Goal: Information Seeking & Learning: Learn about a topic

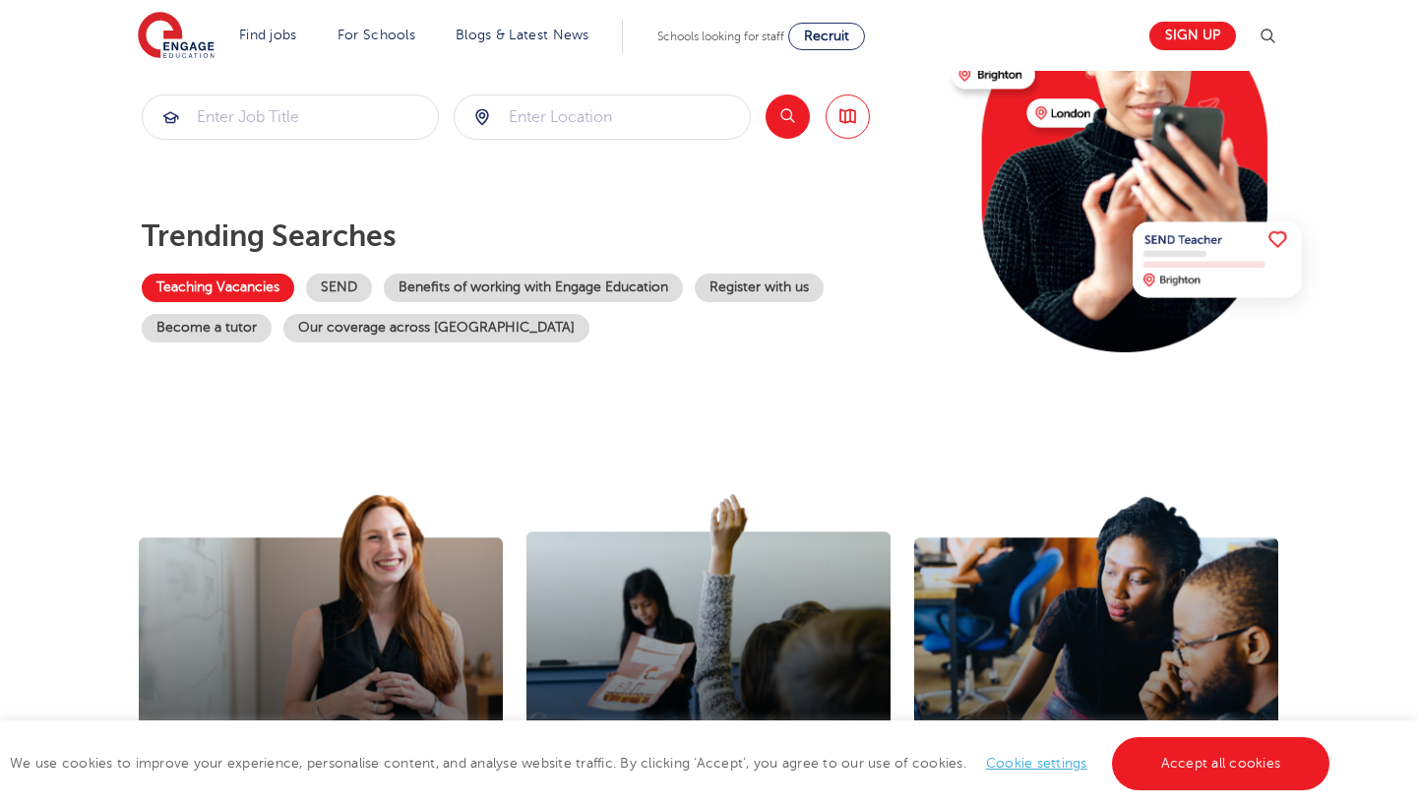
scroll to position [280, 0]
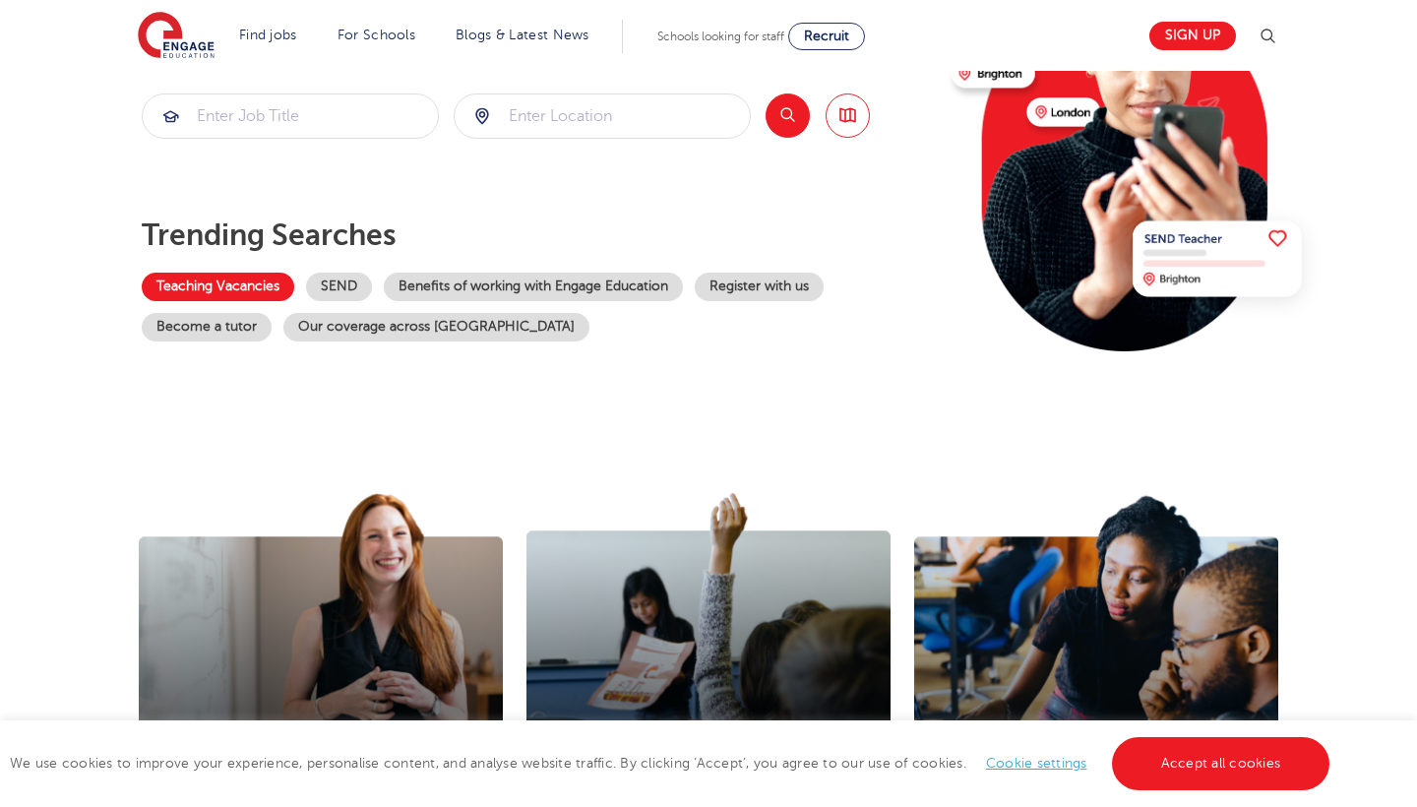
click at [158, 287] on link "Teaching Vacancies" at bounding box center [218, 287] width 152 height 29
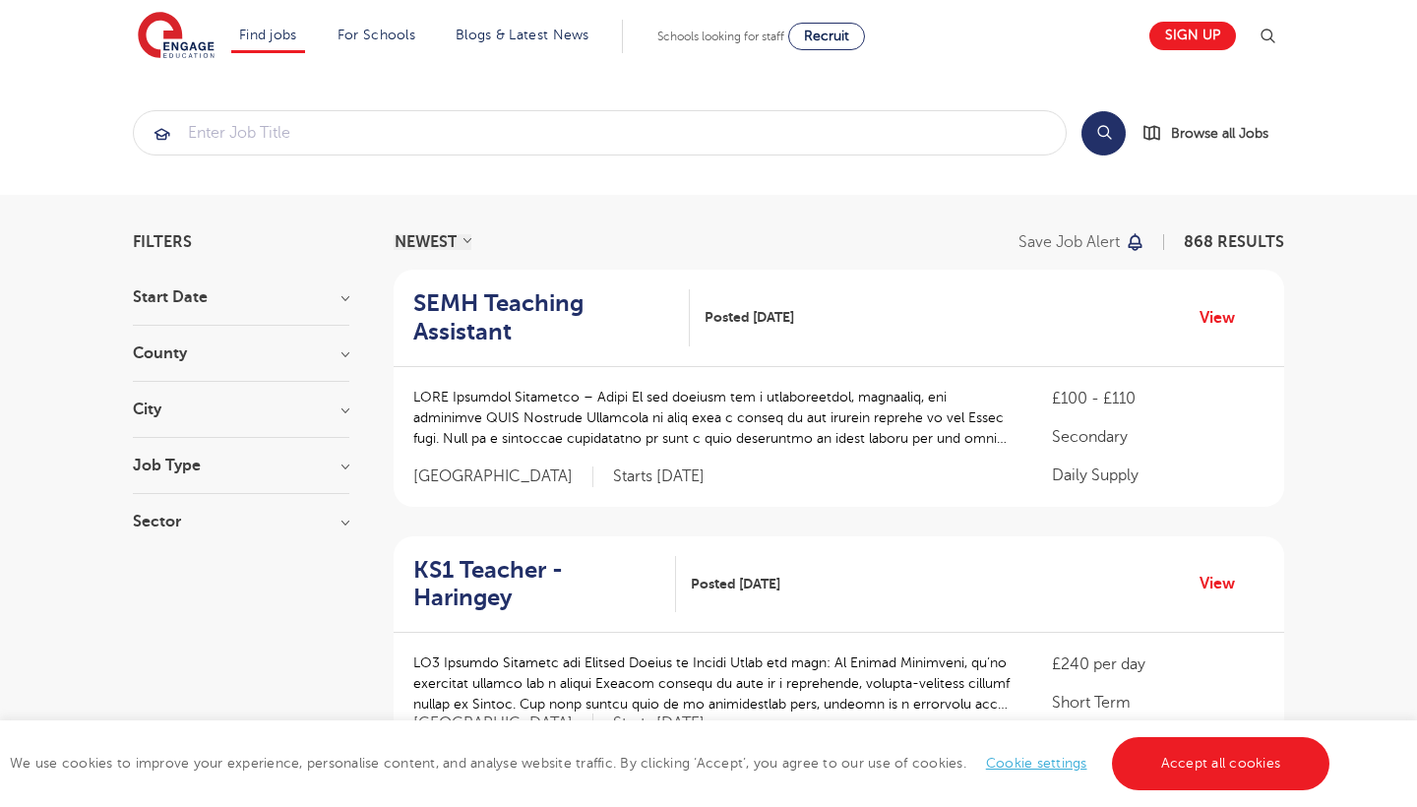
click at [340, 405] on h3 "City" at bounding box center [241, 409] width 216 height 16
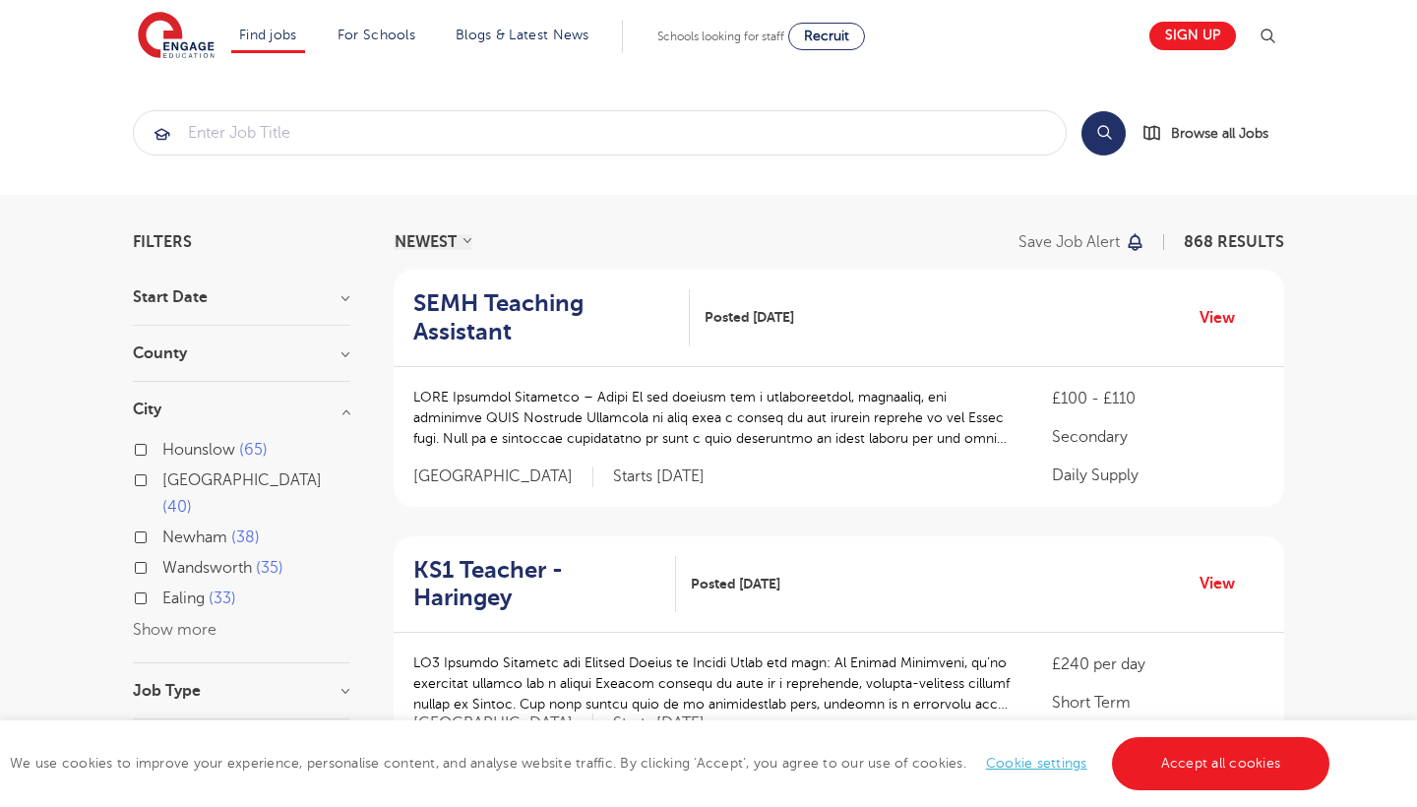
click at [340, 405] on h3 "City" at bounding box center [241, 409] width 216 height 16
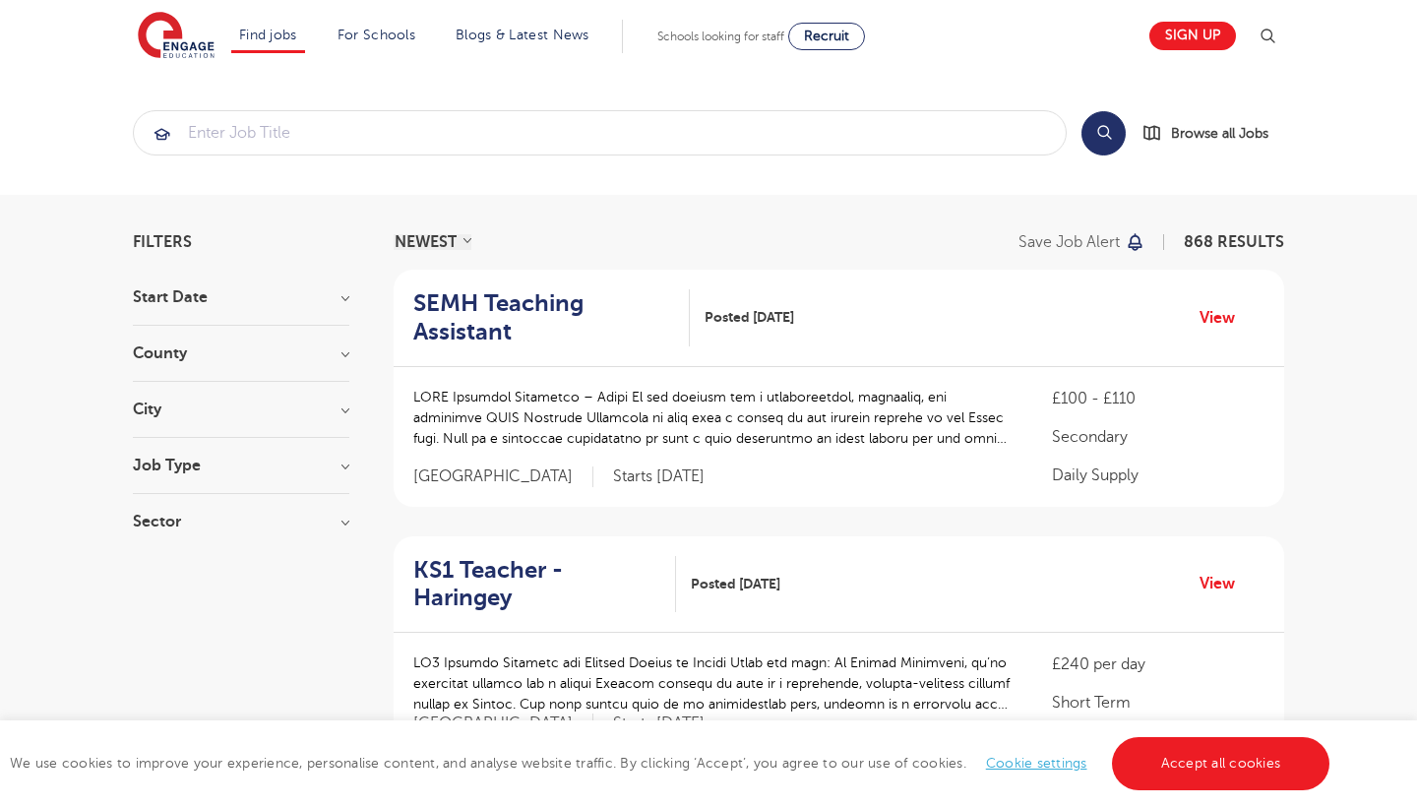
click at [345, 359] on h3 "County" at bounding box center [241, 353] width 216 height 16
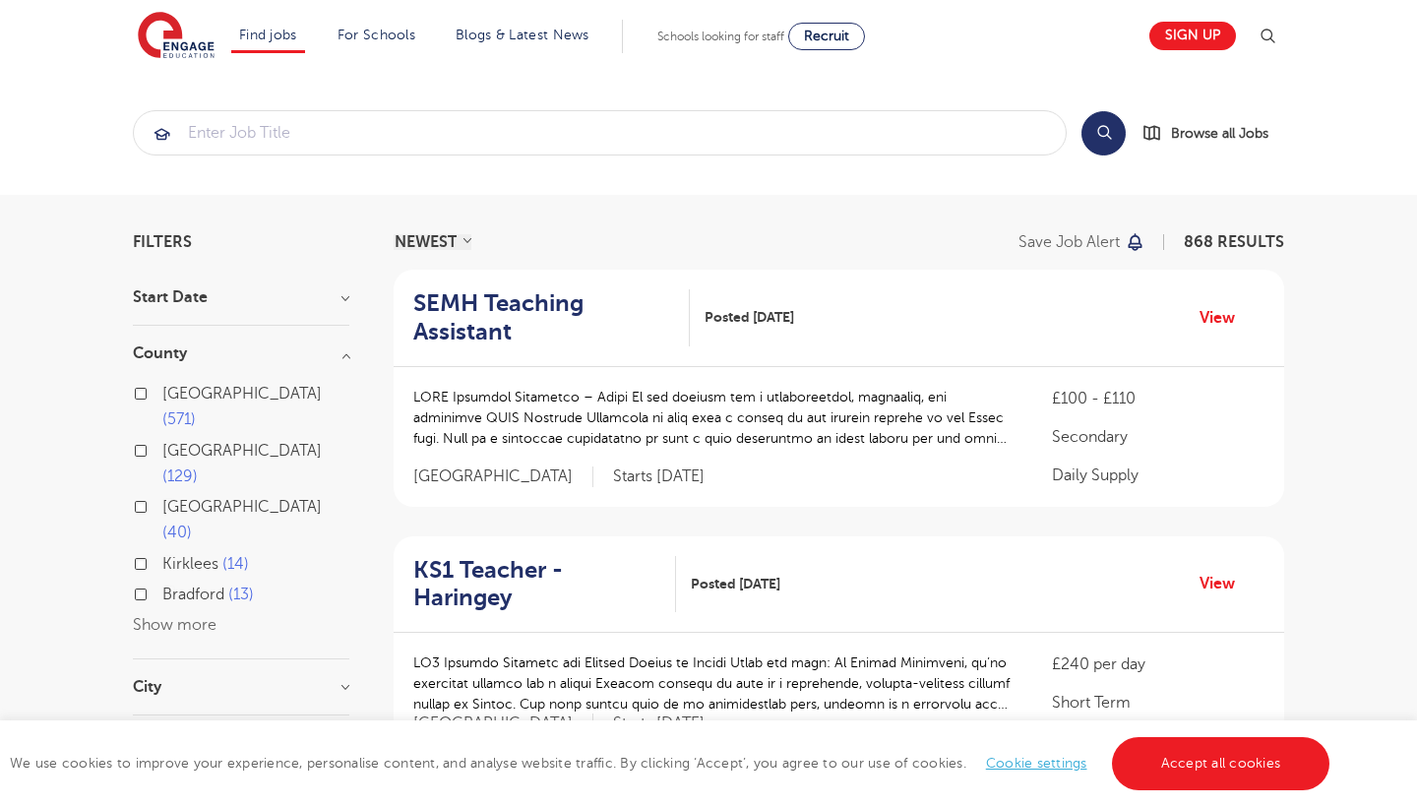
click at [162, 394] on label "[GEOGRAPHIC_DATA] 571" at bounding box center [255, 407] width 187 height 52
click at [162, 394] on input "[GEOGRAPHIC_DATA] 571" at bounding box center [168, 391] width 13 height 13
checkbox input "true"
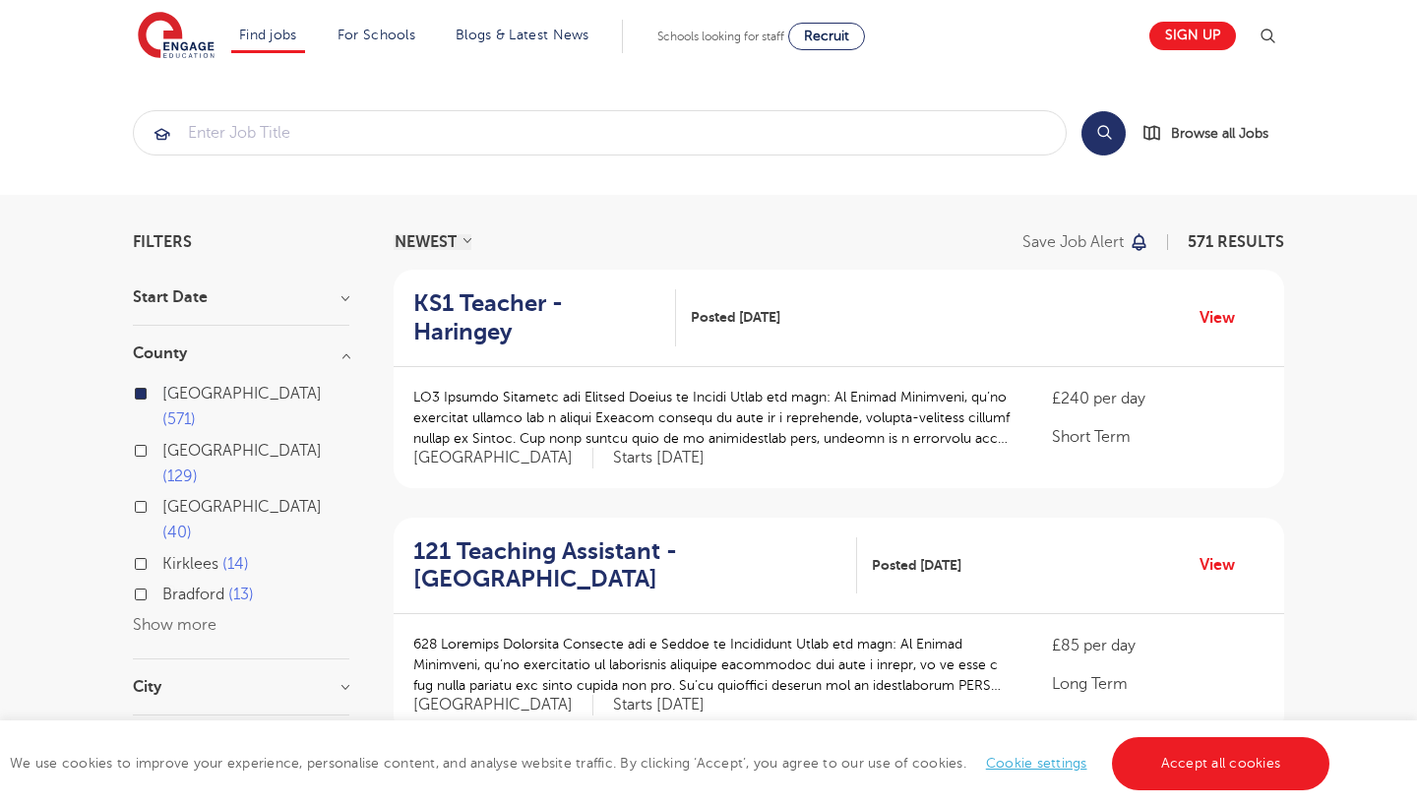
click at [344, 352] on h3 "County" at bounding box center [241, 353] width 216 height 16
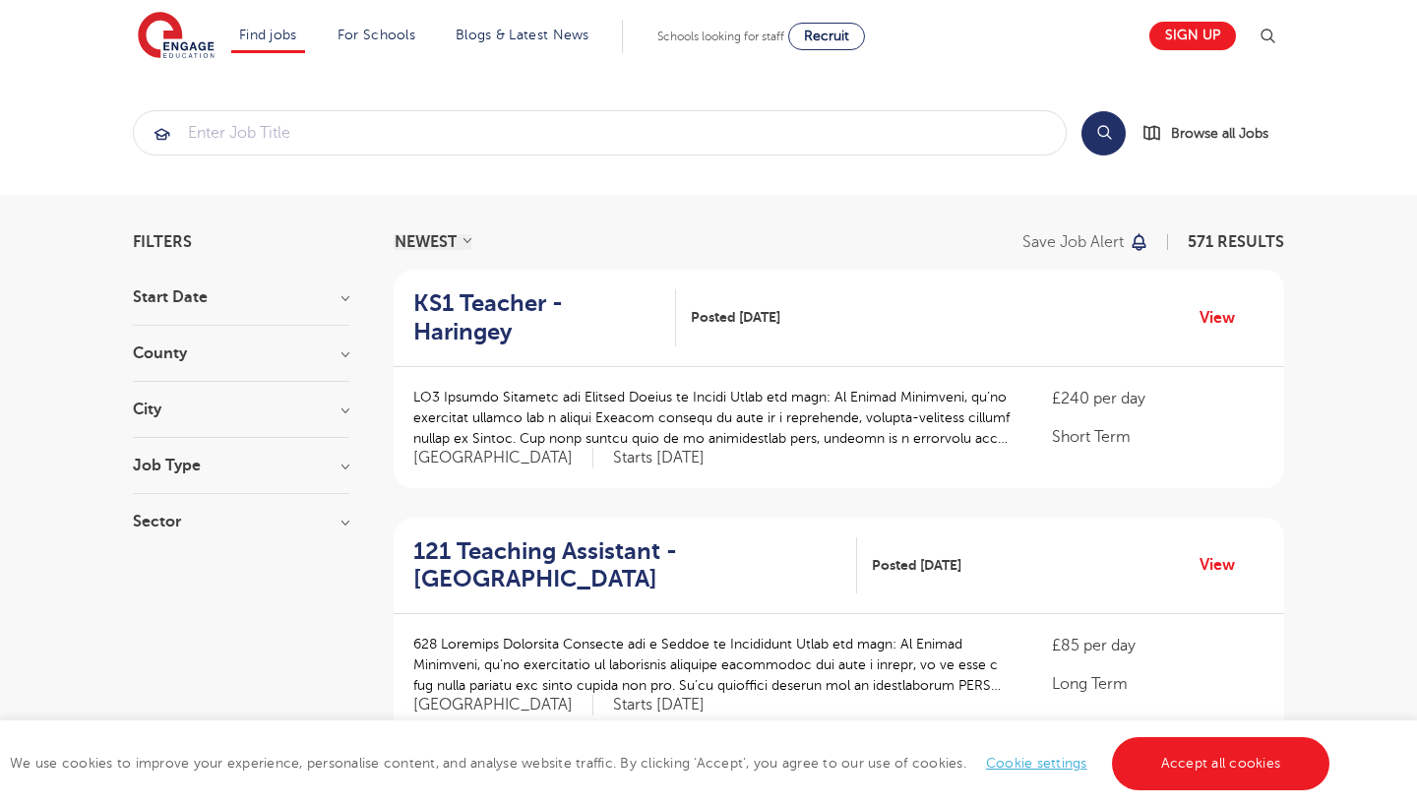
click at [348, 407] on h3 "City" at bounding box center [241, 409] width 216 height 16
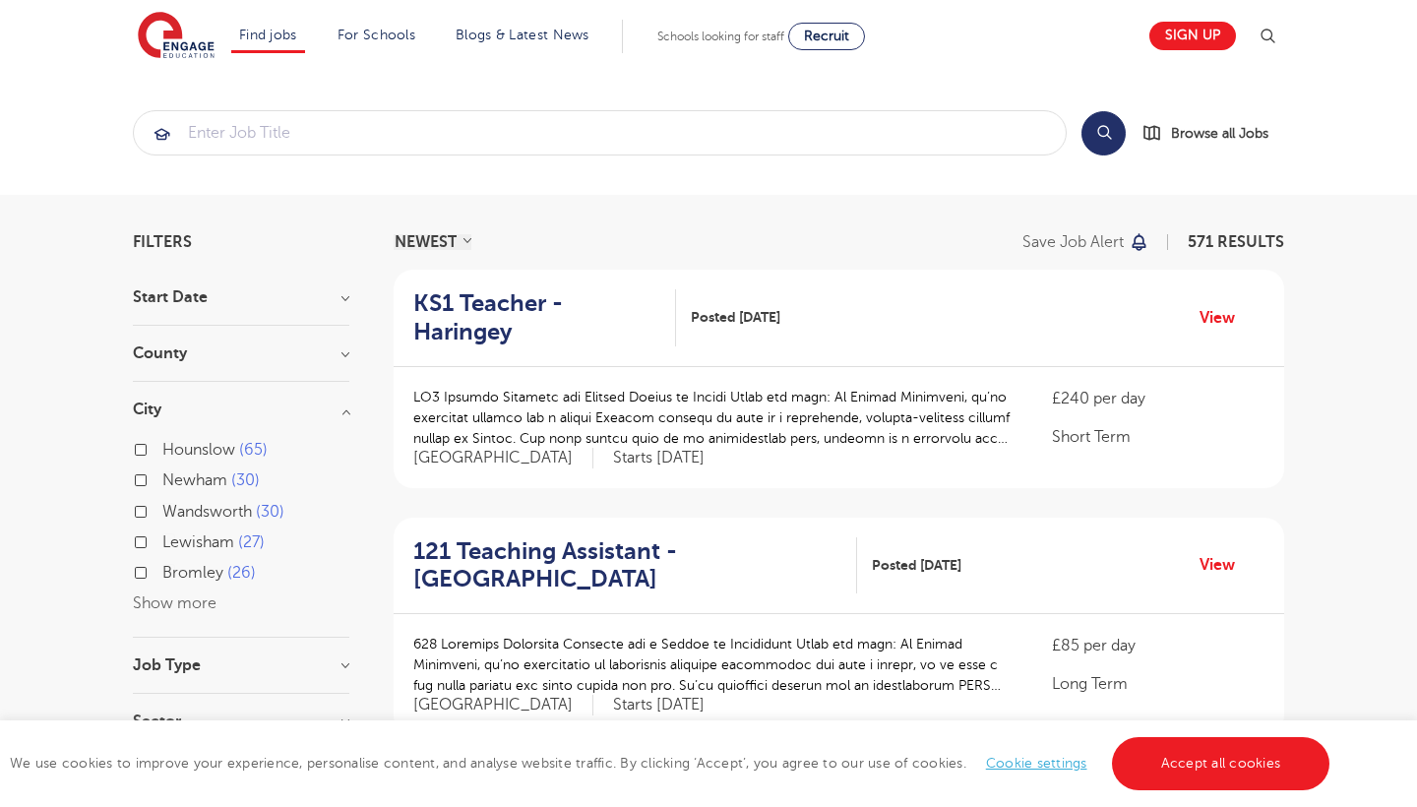
click at [348, 407] on h3 "City" at bounding box center [241, 409] width 216 height 16
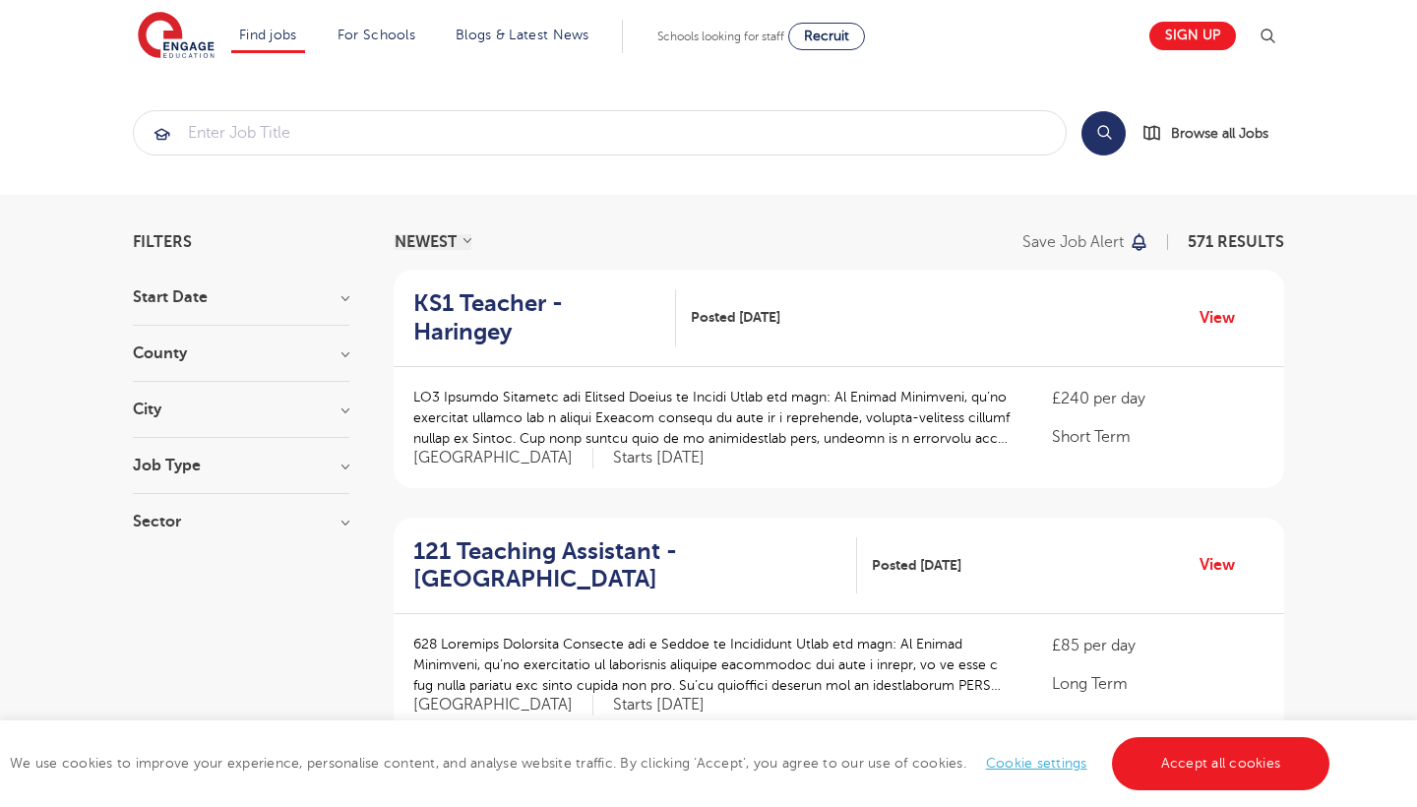
click at [348, 407] on h3 "City" at bounding box center [241, 409] width 216 height 16
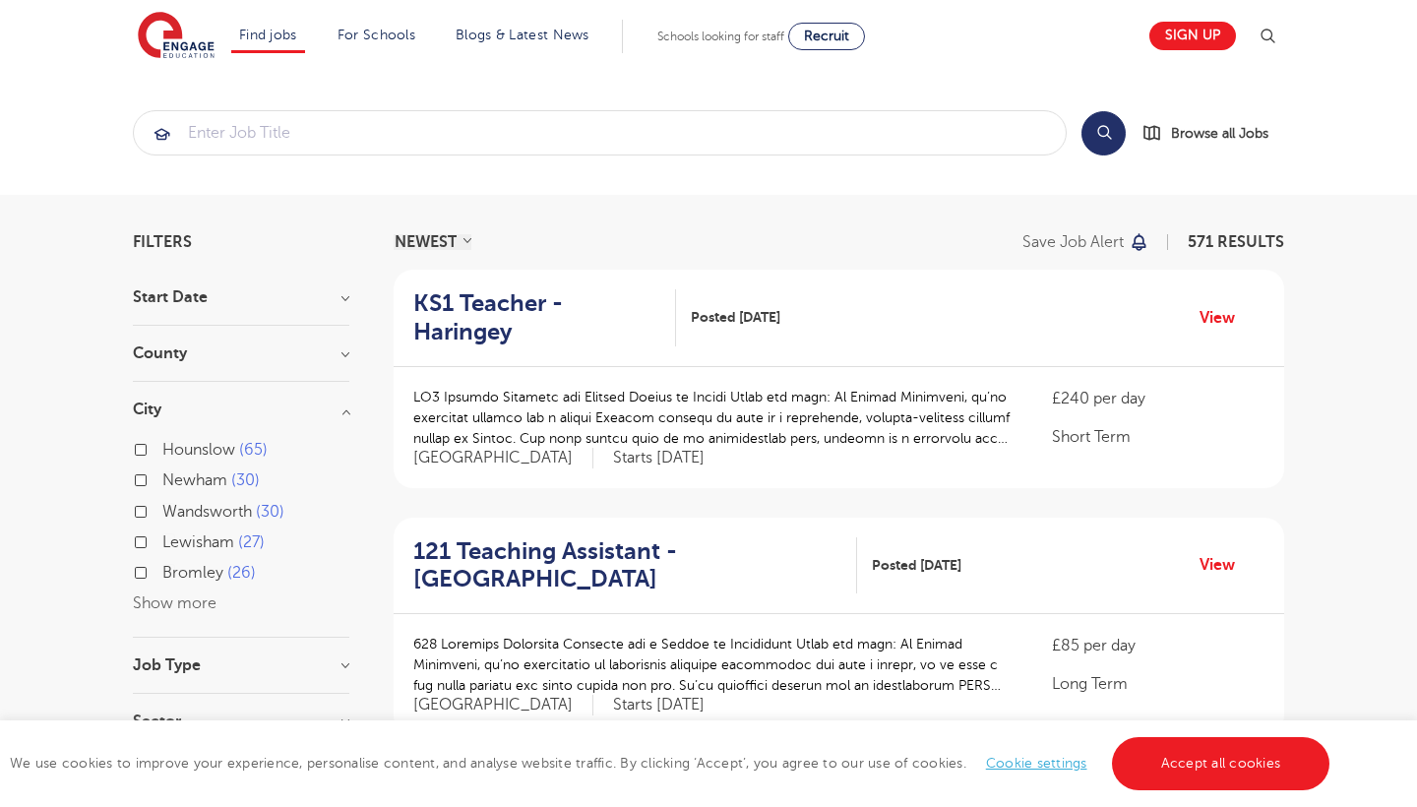
click at [175, 597] on button "Show more" at bounding box center [175, 603] width 84 height 18
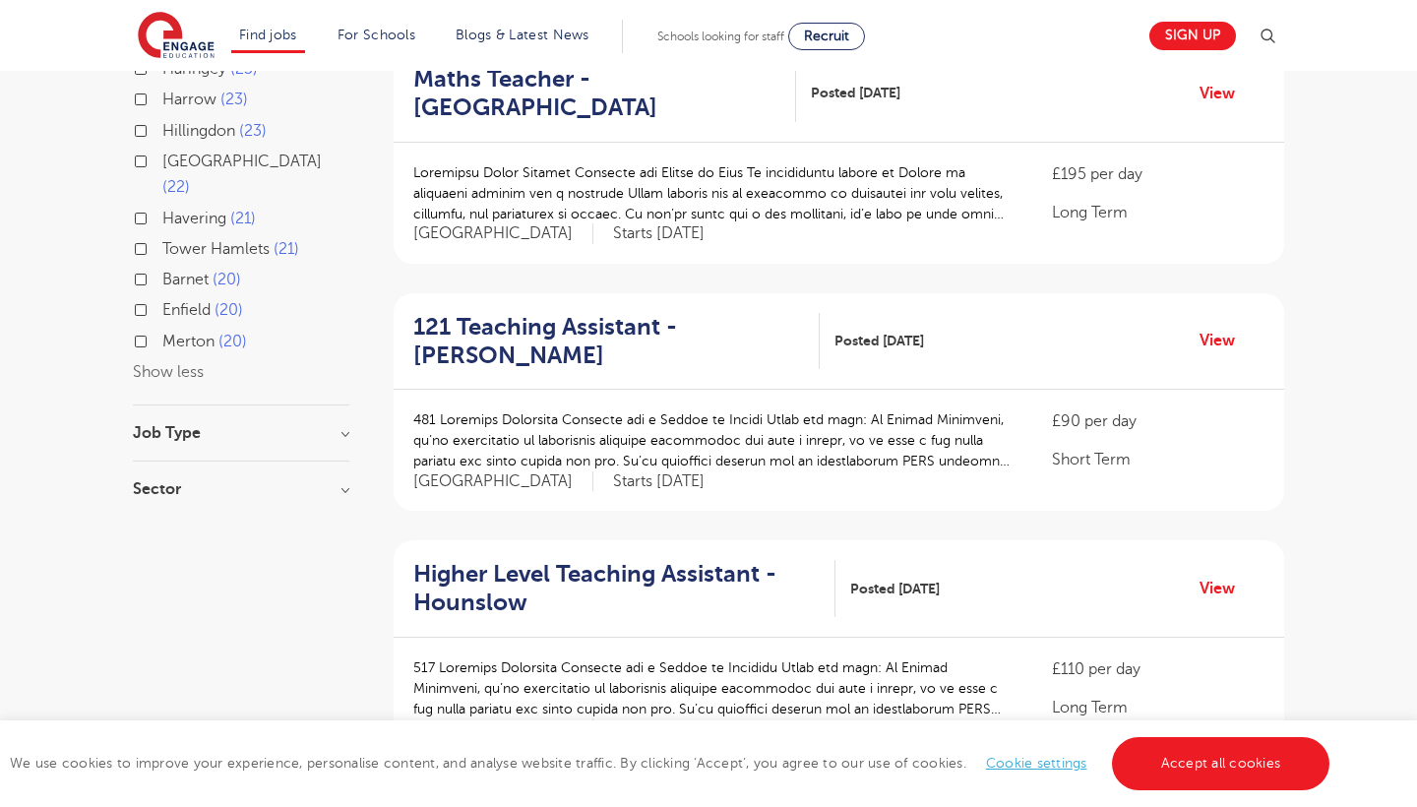
scroll to position [738, 0]
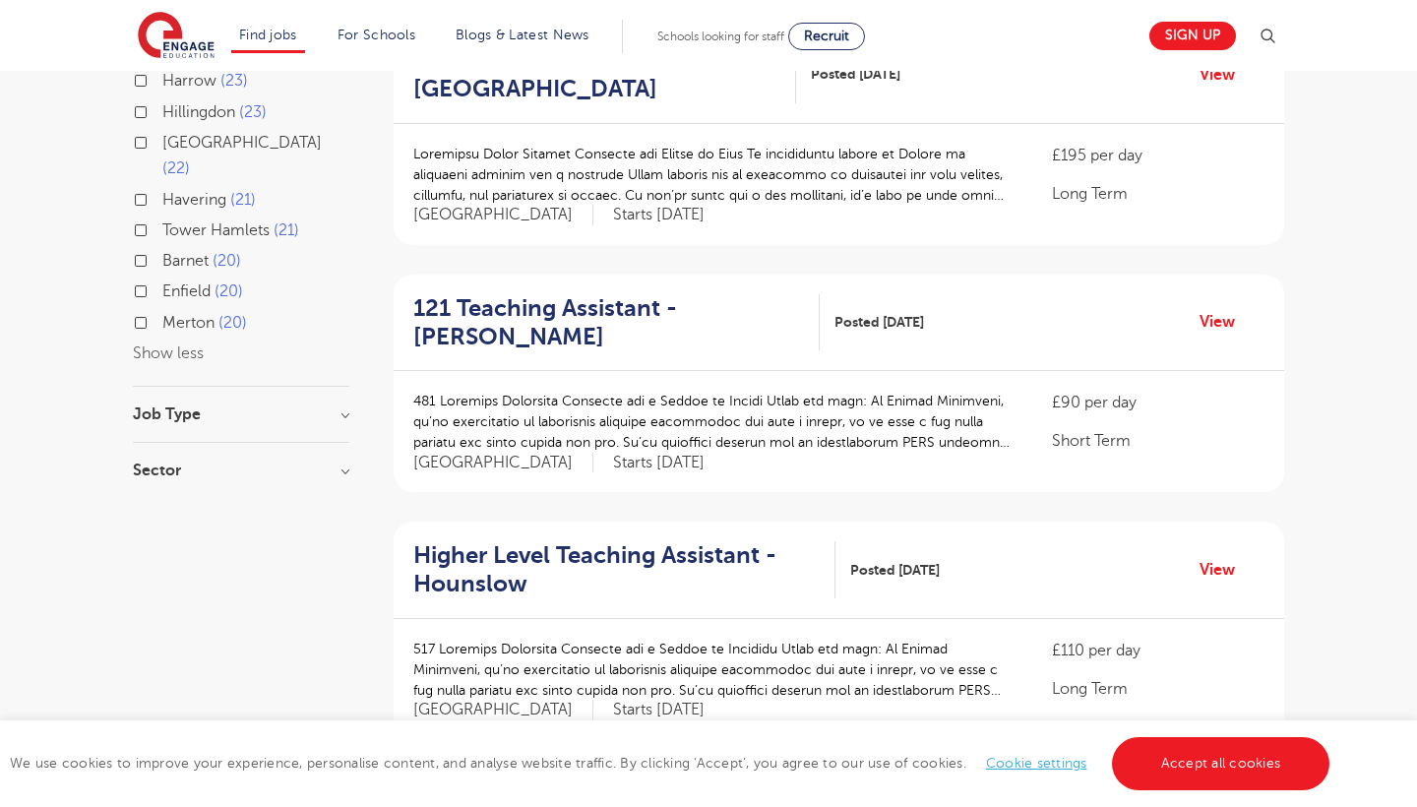
click at [338, 373] on section "Start [GEOGRAPHIC_DATA] [GEOGRAPHIC_DATA] 571 [GEOGRAPHIC_DATA] 129 [GEOGRAPHIC…" at bounding box center [241, 24] width 216 height 946
click at [345, 406] on h3 "Job Type" at bounding box center [241, 414] width 216 height 16
click at [346, 462] on h3 "Sector" at bounding box center [241, 470] width 216 height 16
click at [344, 406] on h3 "Job Type" at bounding box center [241, 414] width 216 height 16
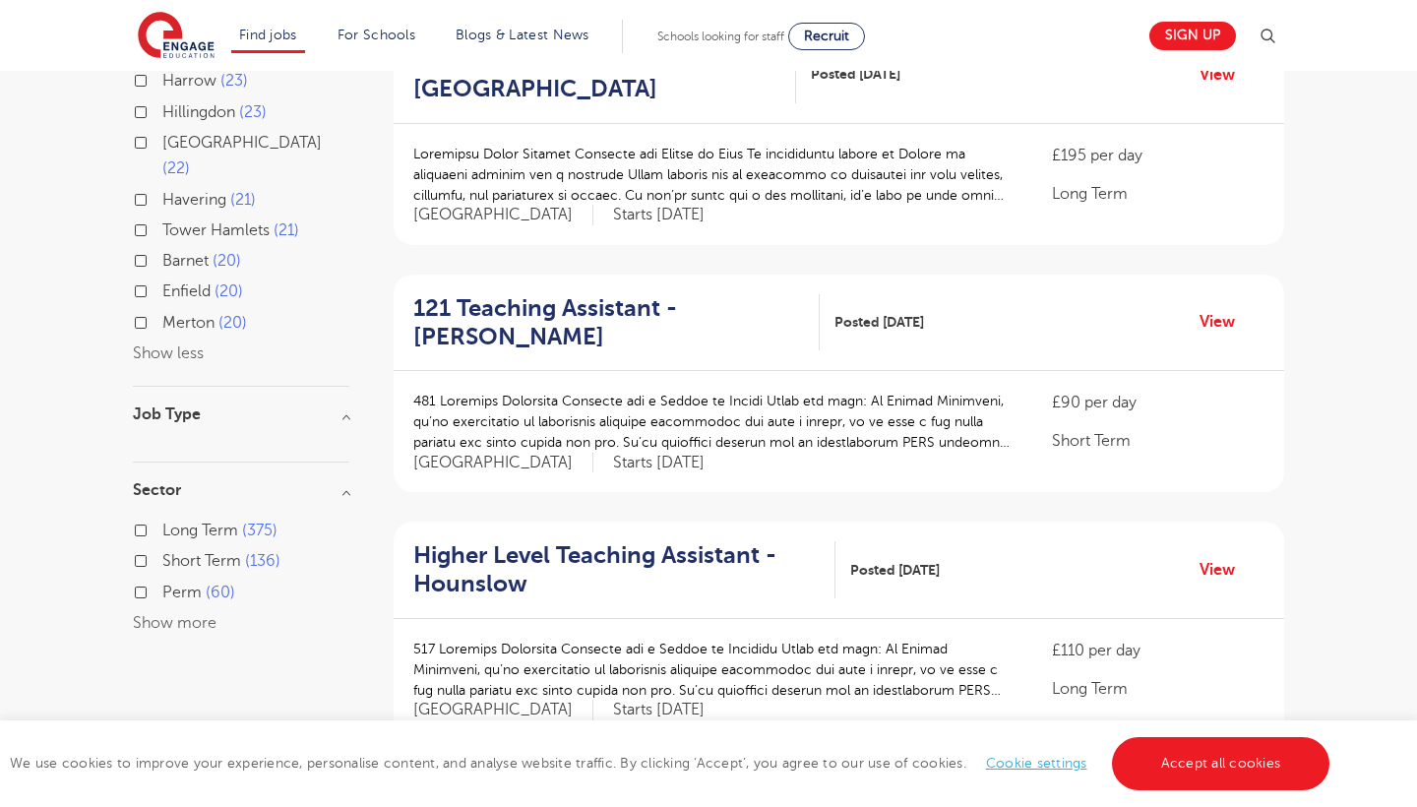
click at [162, 548] on label "Short Term 136" at bounding box center [221, 561] width 118 height 26
click at [162, 552] on input "Short Term 136" at bounding box center [168, 558] width 13 height 13
checkbox input "true"
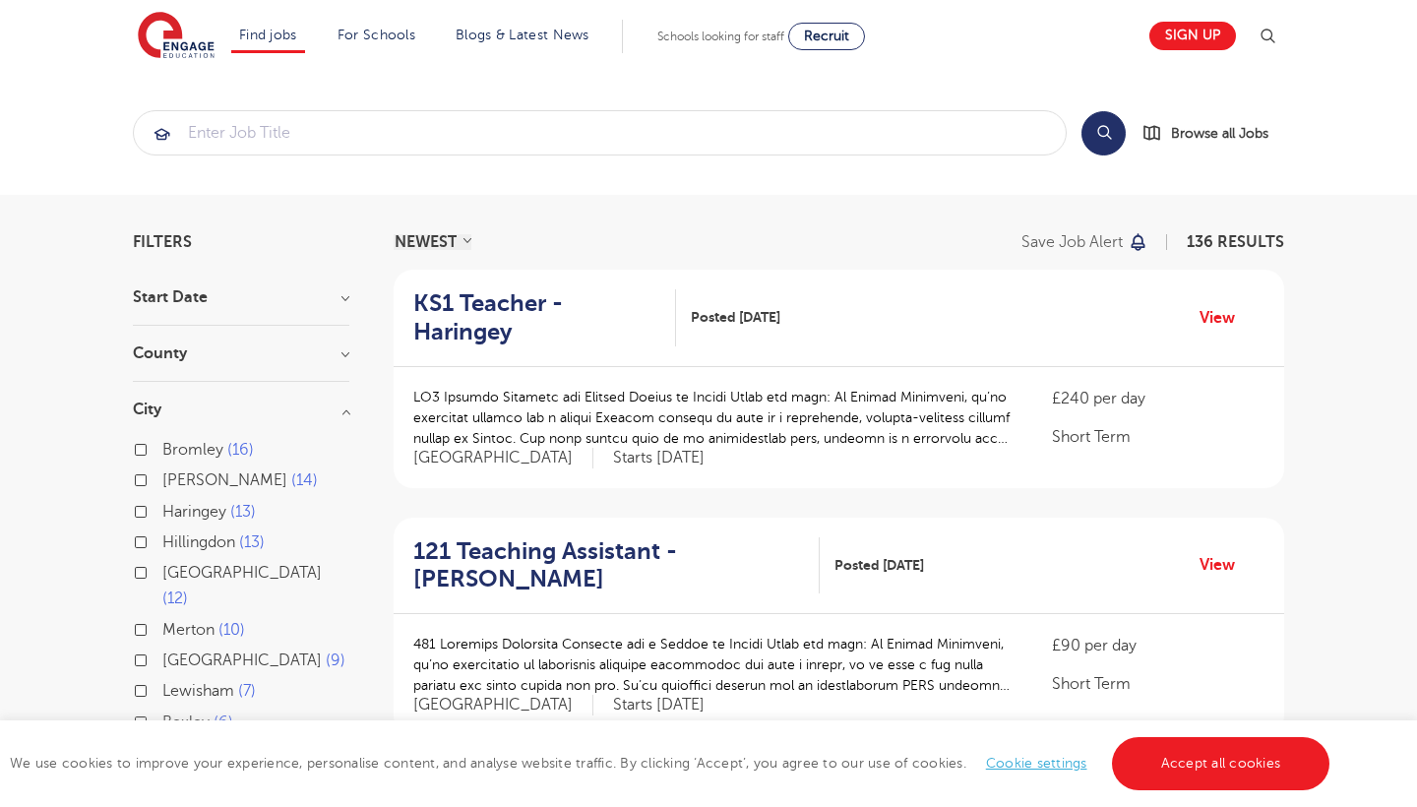
click at [162, 449] on label "Bromley 16" at bounding box center [207, 450] width 91 height 26
click at [162, 449] on input "Bromley 16" at bounding box center [168, 447] width 13 height 13
checkbox input "true"
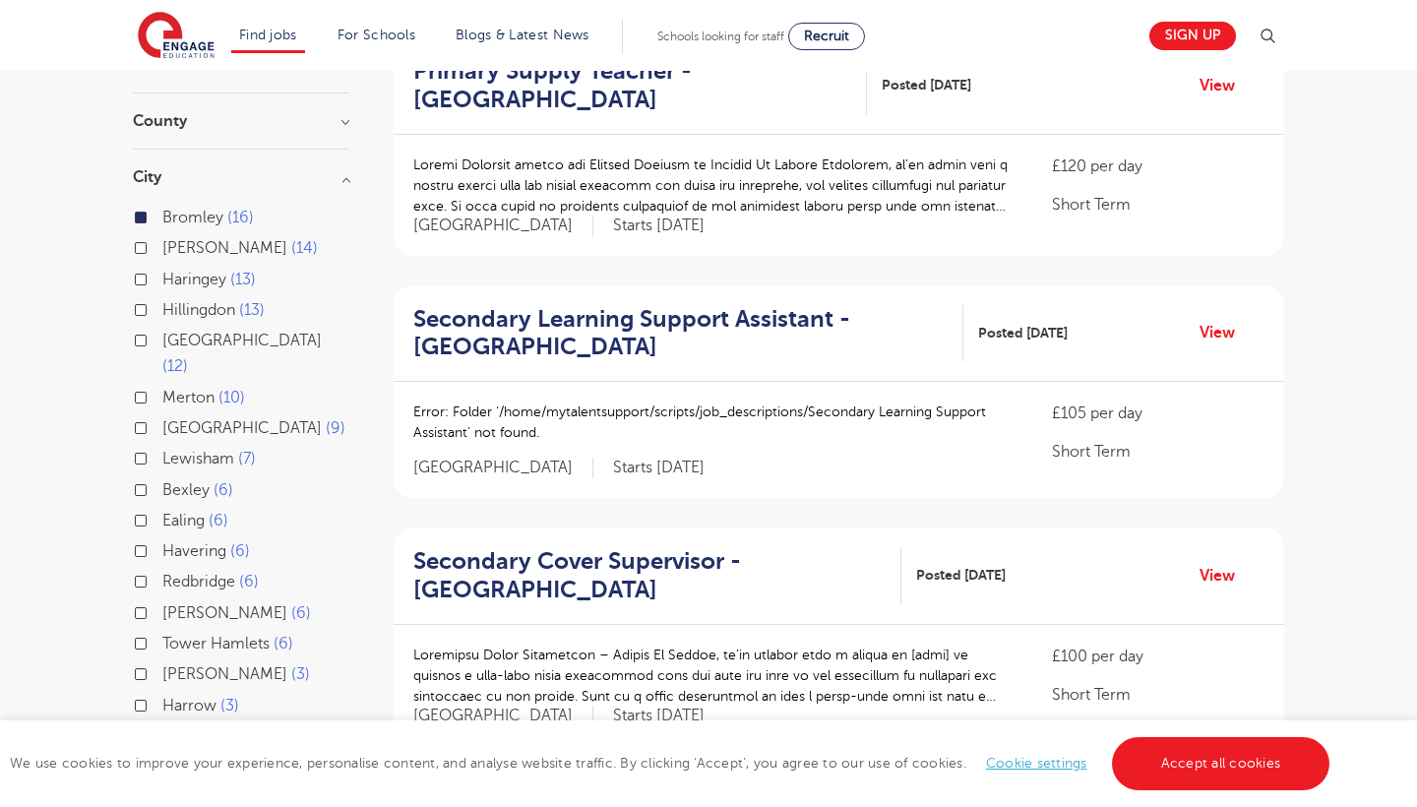
scroll to position [245, 0]
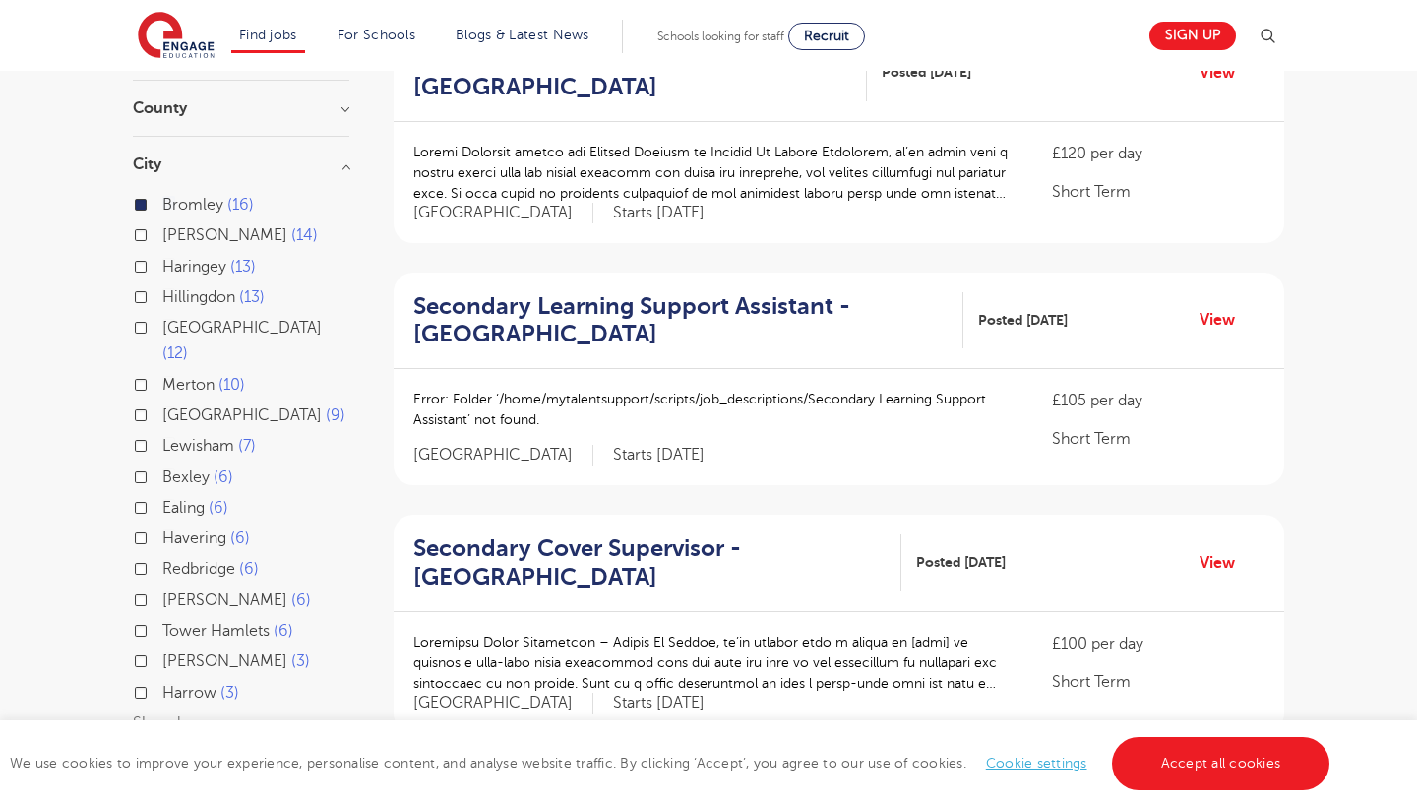
click at [162, 495] on label "Ealing 6" at bounding box center [195, 508] width 66 height 26
click at [162, 499] on input "Ealing 6" at bounding box center [168, 505] width 13 height 13
checkbox input "true"
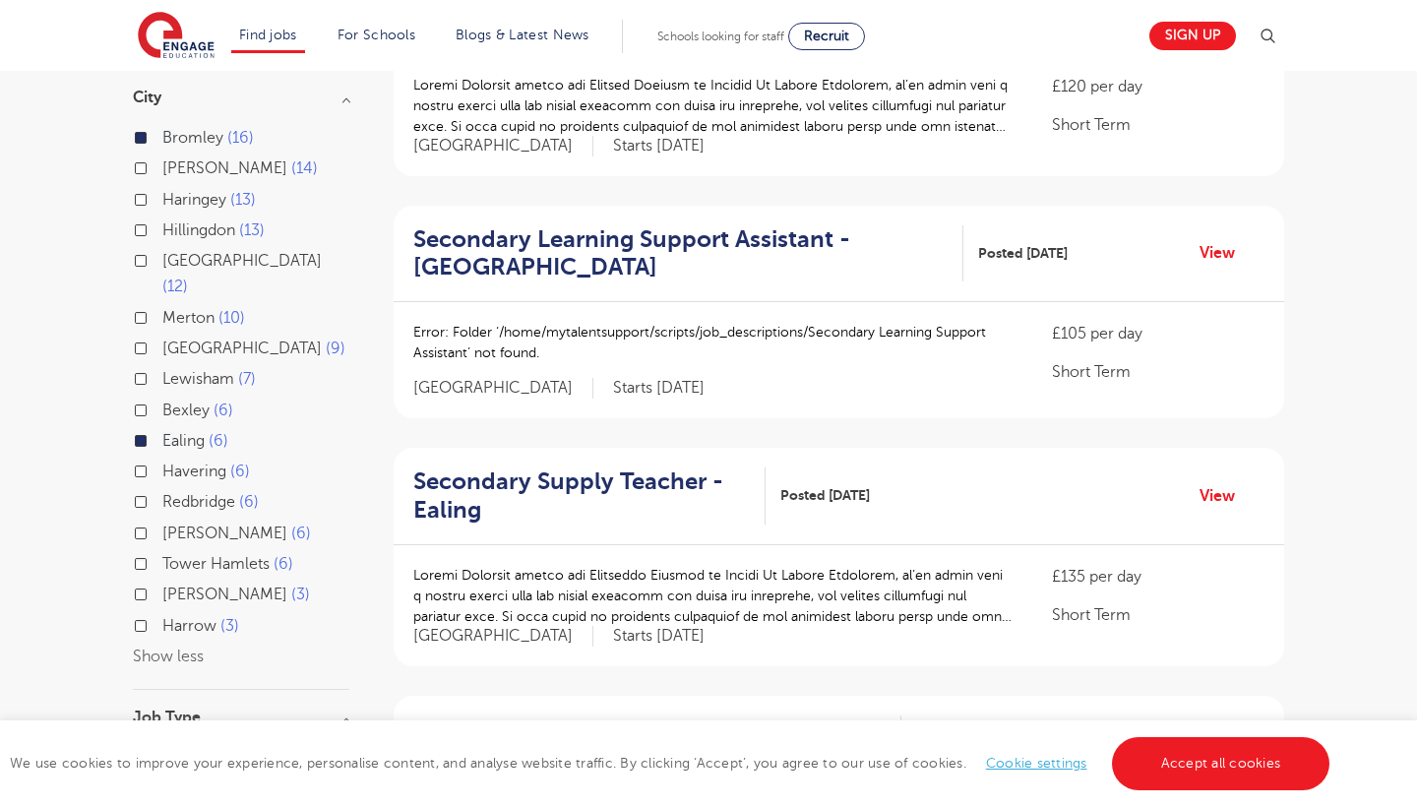
scroll to position [320, 0]
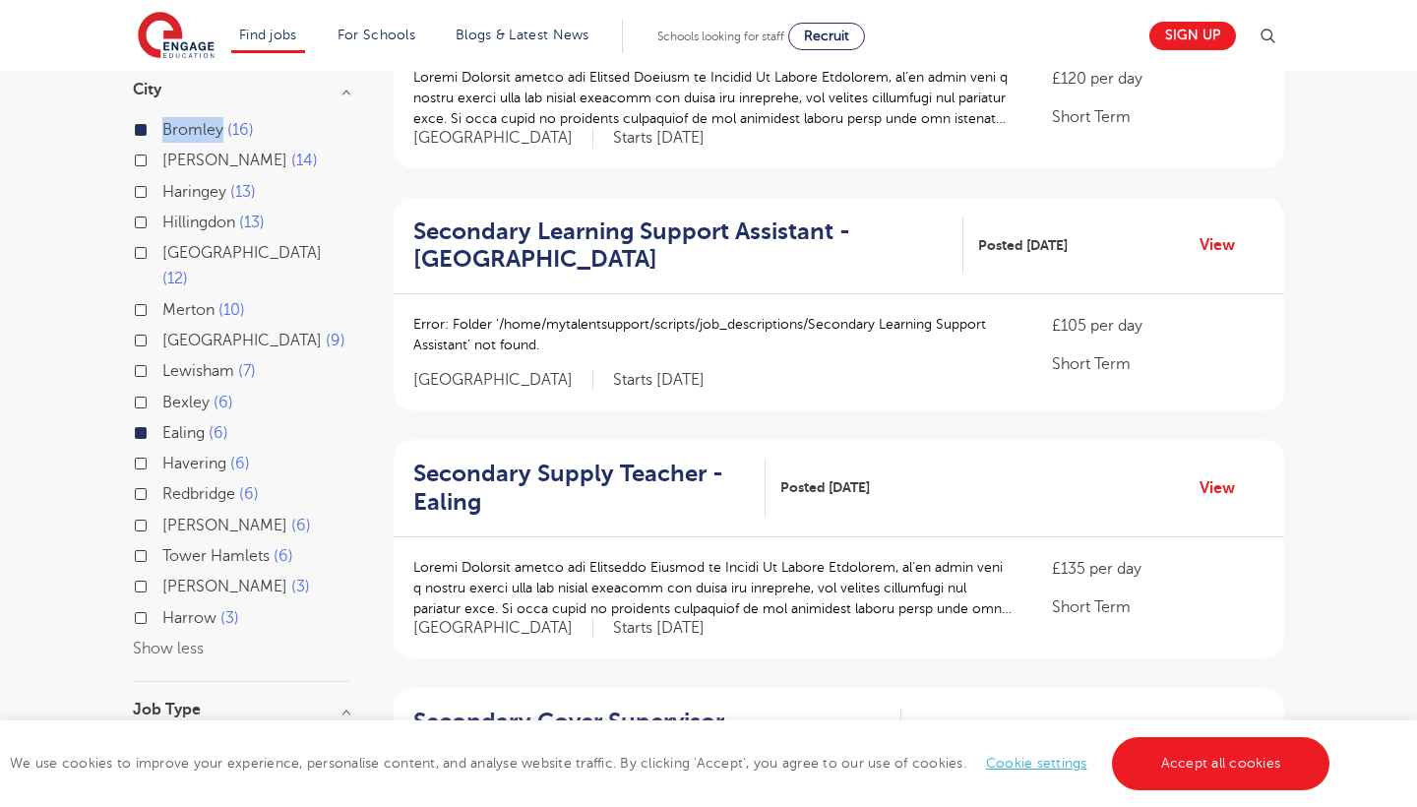
drag, startPoint x: 222, startPoint y: 129, endPoint x: 157, endPoint y: 129, distance: 64.9
click at [157, 129] on div "Bromley 16" at bounding box center [241, 132] width 216 height 30
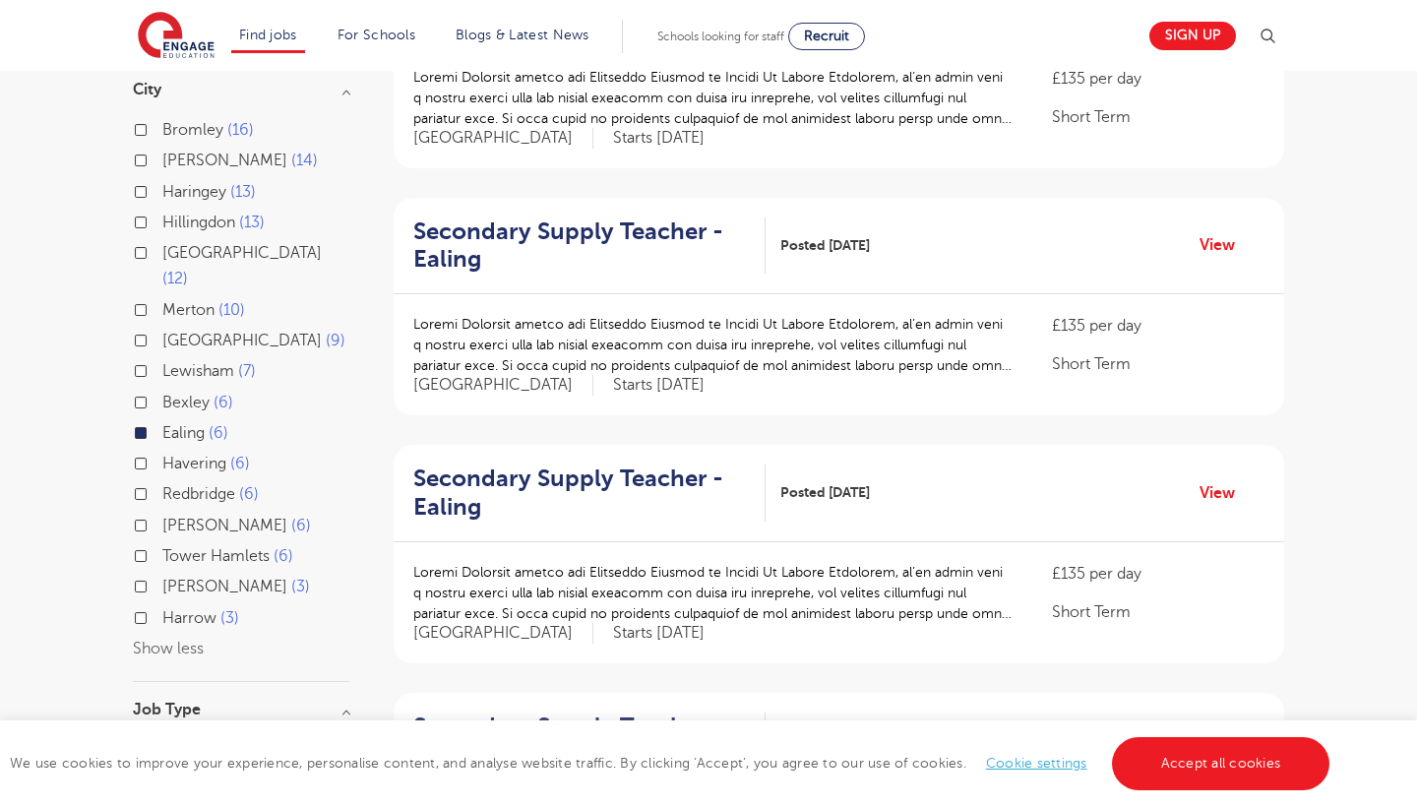
drag, startPoint x: 162, startPoint y: 131, endPoint x: 256, endPoint y: 130, distance: 93.5
click at [257, 130] on div "Bromley 16" at bounding box center [241, 132] width 216 height 30
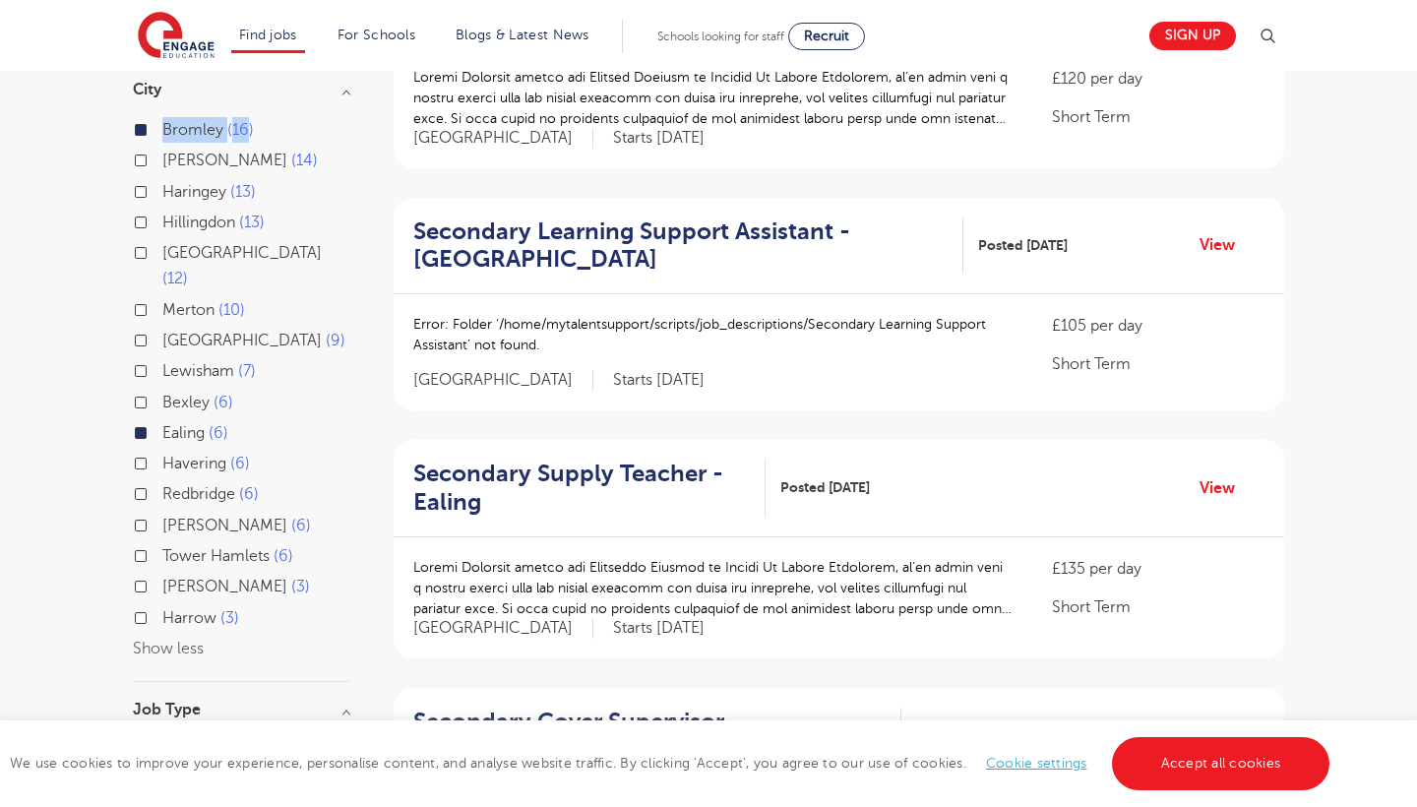
drag, startPoint x: 256, startPoint y: 130, endPoint x: 152, endPoint y: 130, distance: 103.3
click at [152, 130] on div "Bromley 16" at bounding box center [241, 132] width 216 height 30
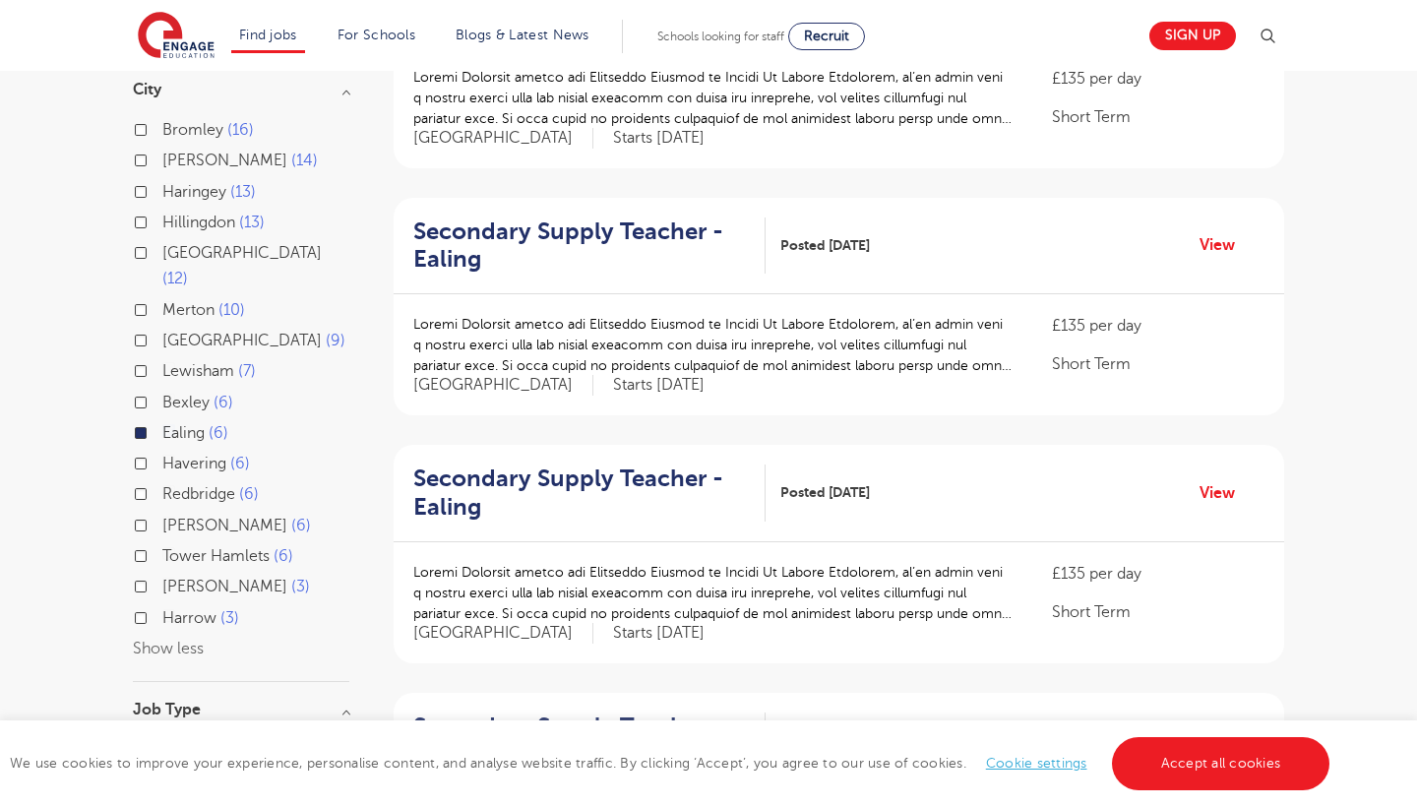
click at [162, 130] on label "Bromley 16" at bounding box center [207, 130] width 91 height 26
click at [162, 130] on input "Bromley 16" at bounding box center [168, 127] width 13 height 13
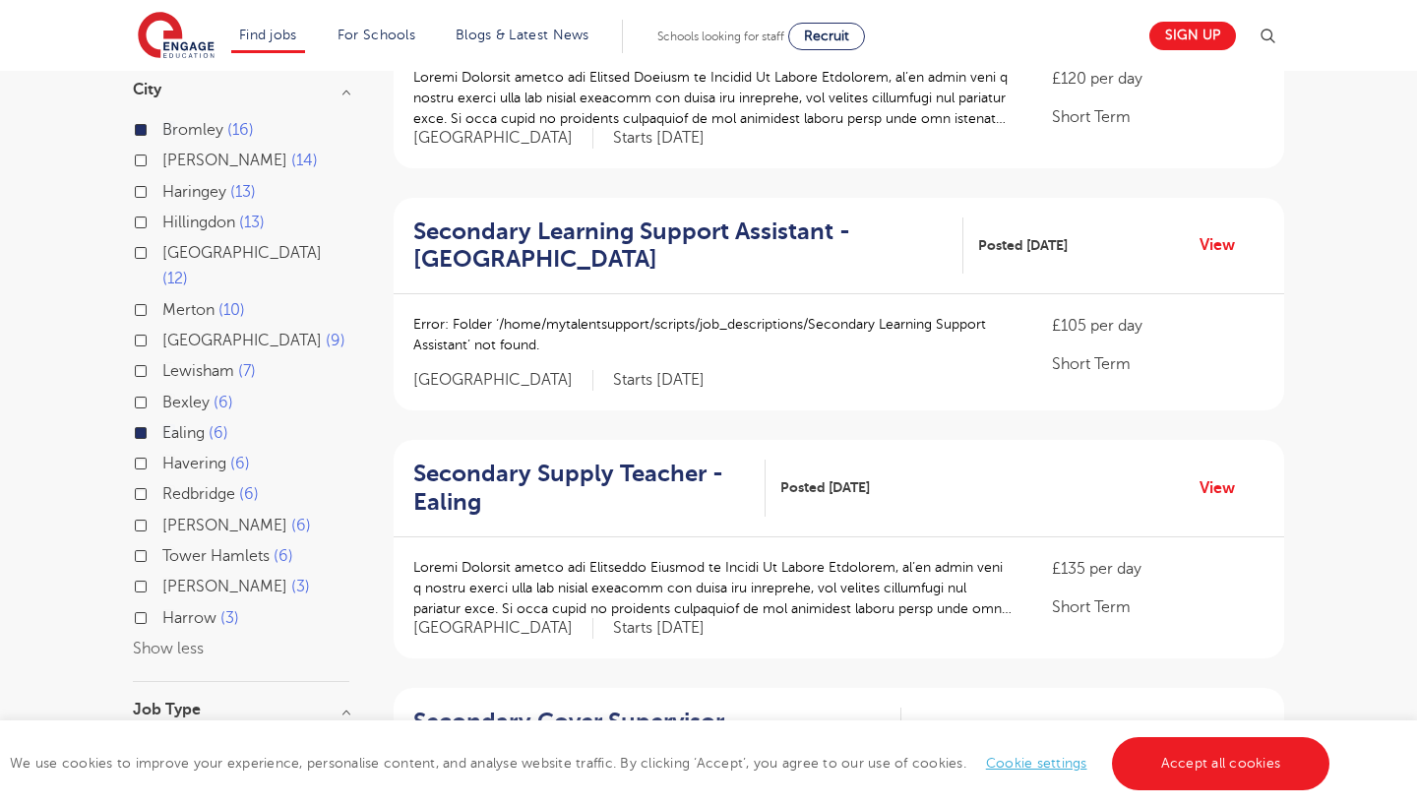
drag, startPoint x: 527, startPoint y: 260, endPoint x: 476, endPoint y: 260, distance: 51.2
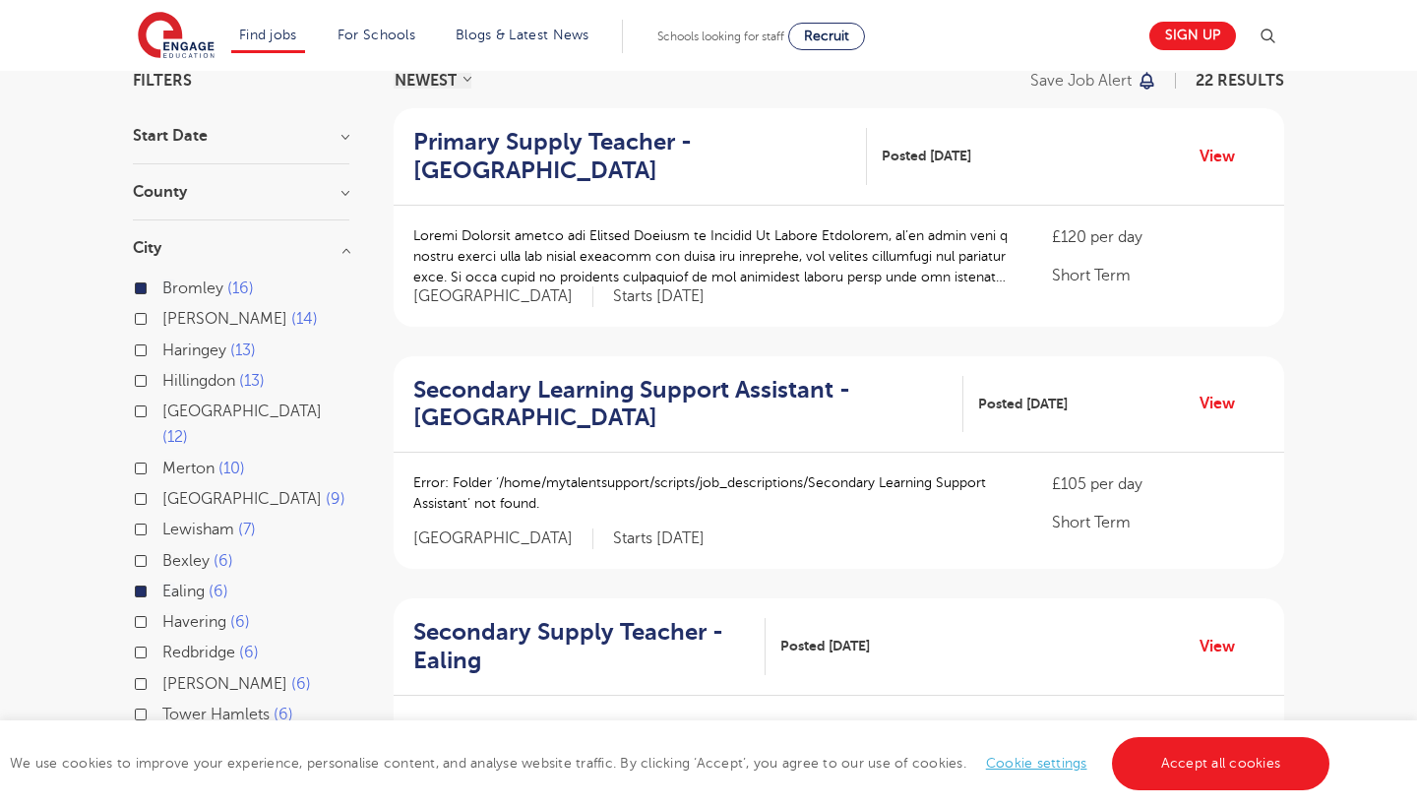
scroll to position [153, 0]
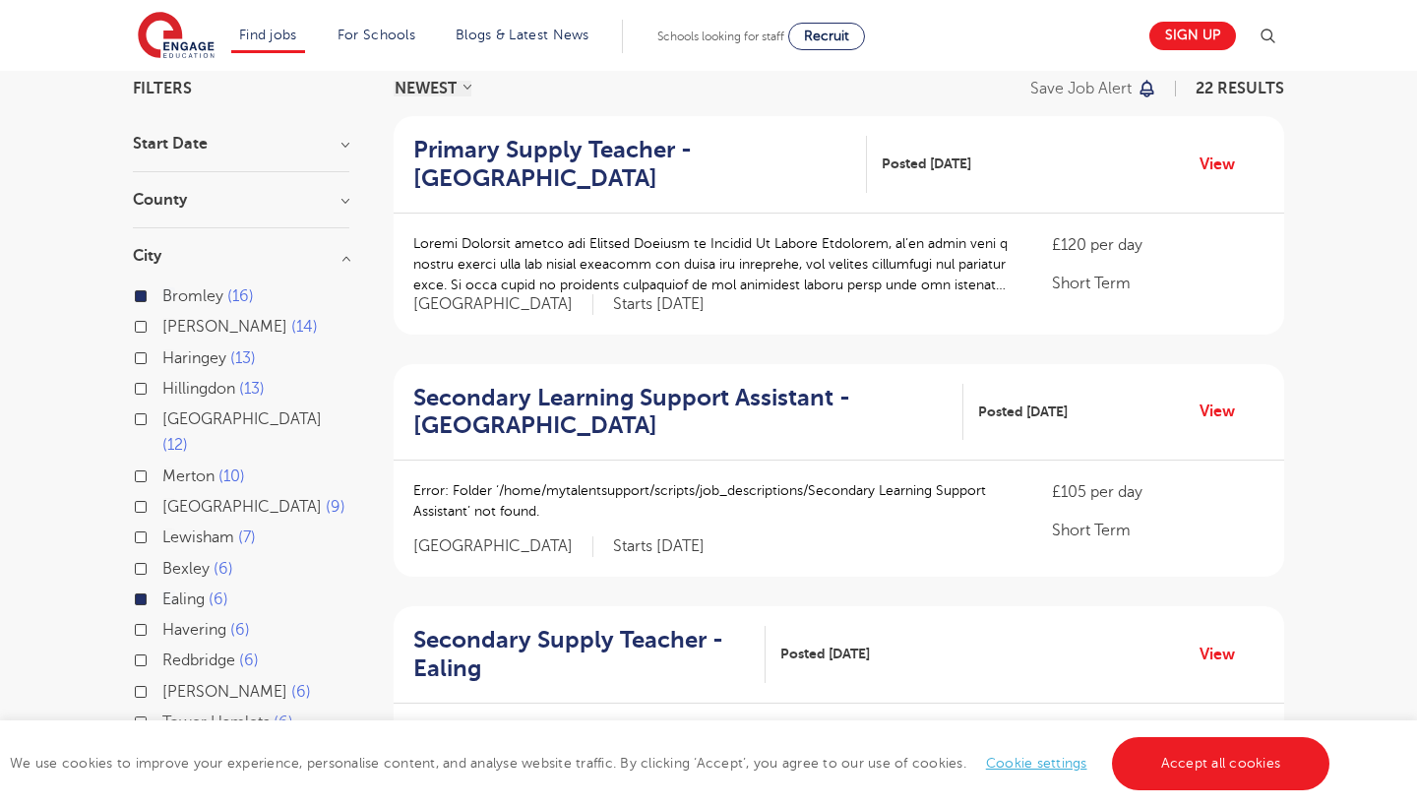
click at [162, 296] on label "Bromley 16" at bounding box center [207, 296] width 91 height 26
click at [162, 296] on input "Bromley 16" at bounding box center [168, 293] width 13 height 13
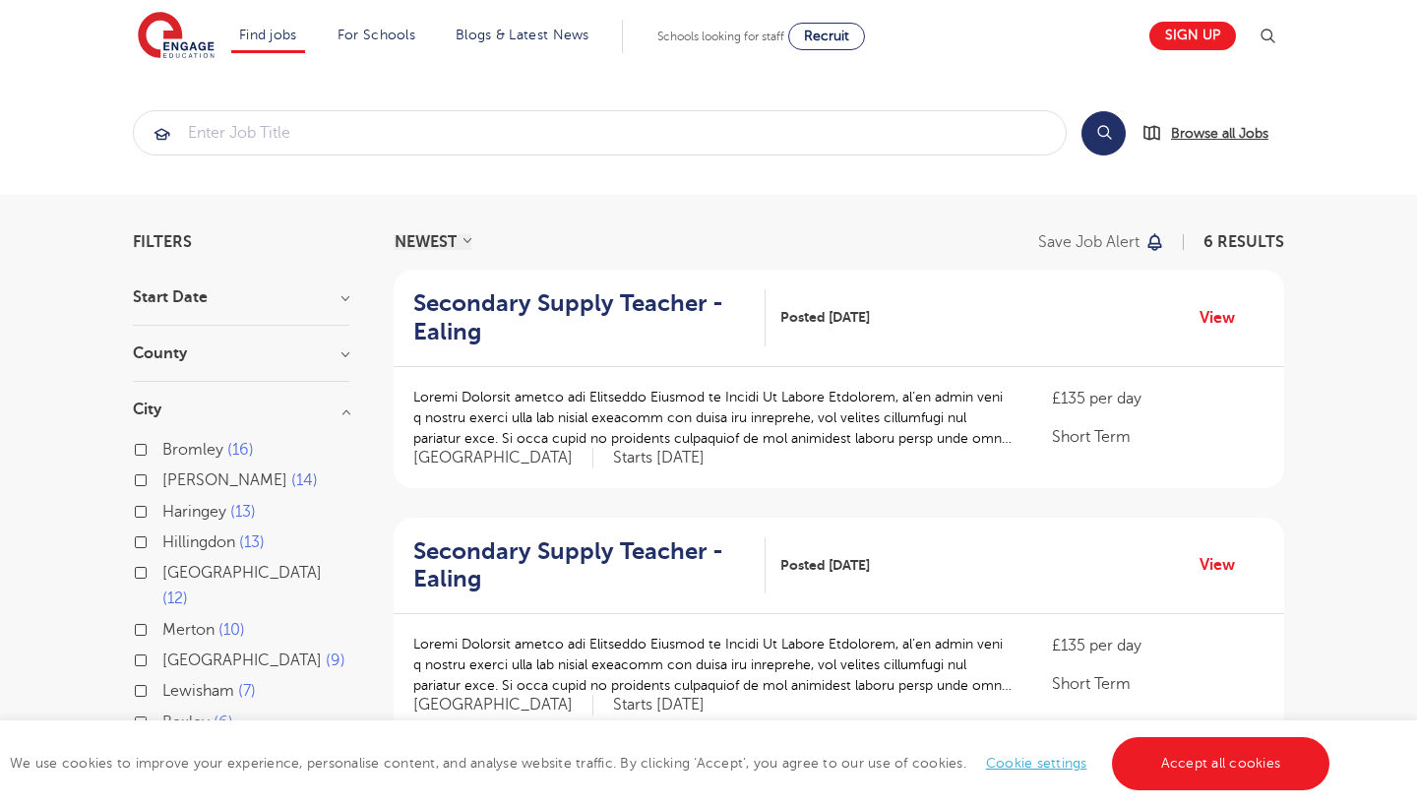
click at [1196, 137] on span "Browse all Jobs" at bounding box center [1219, 133] width 97 height 23
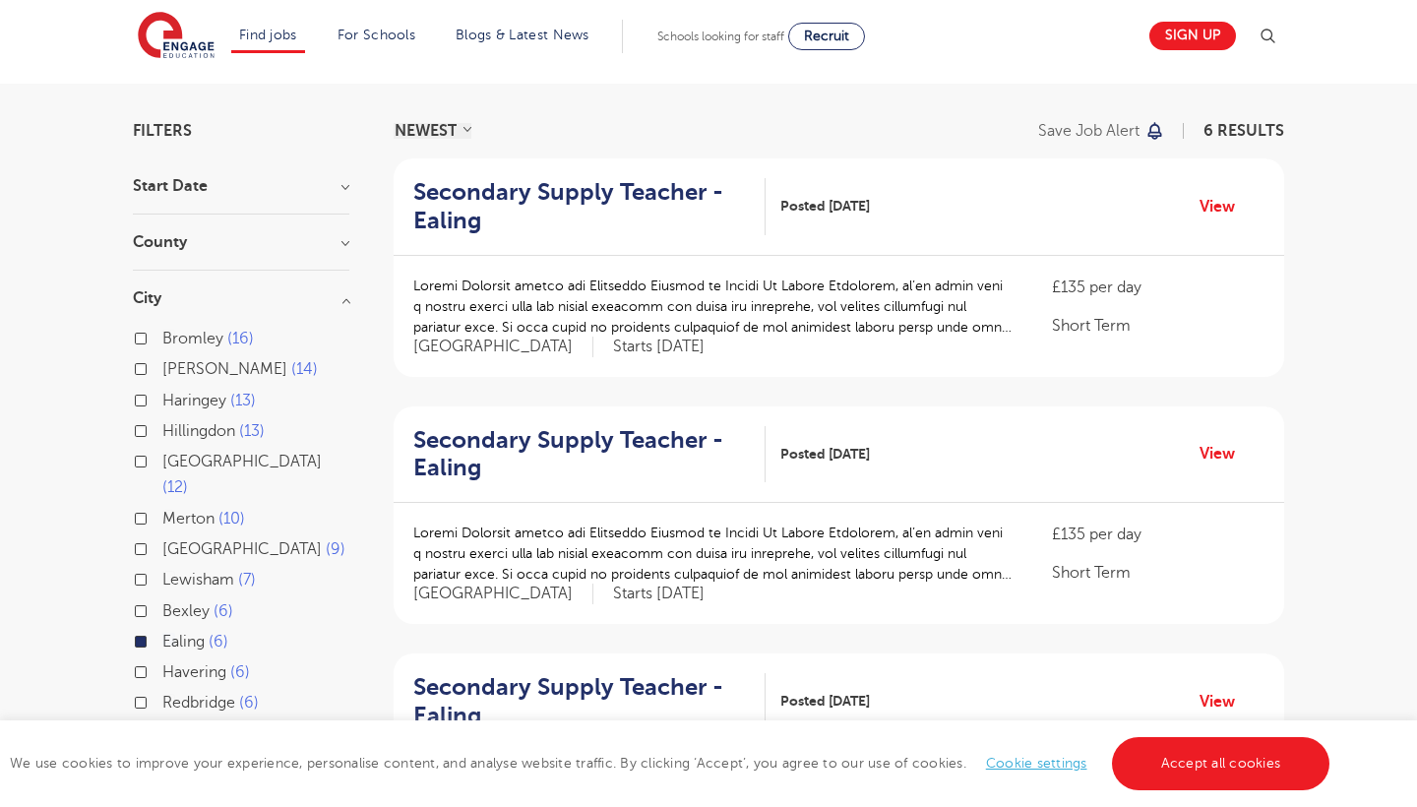
scroll to position [156, 0]
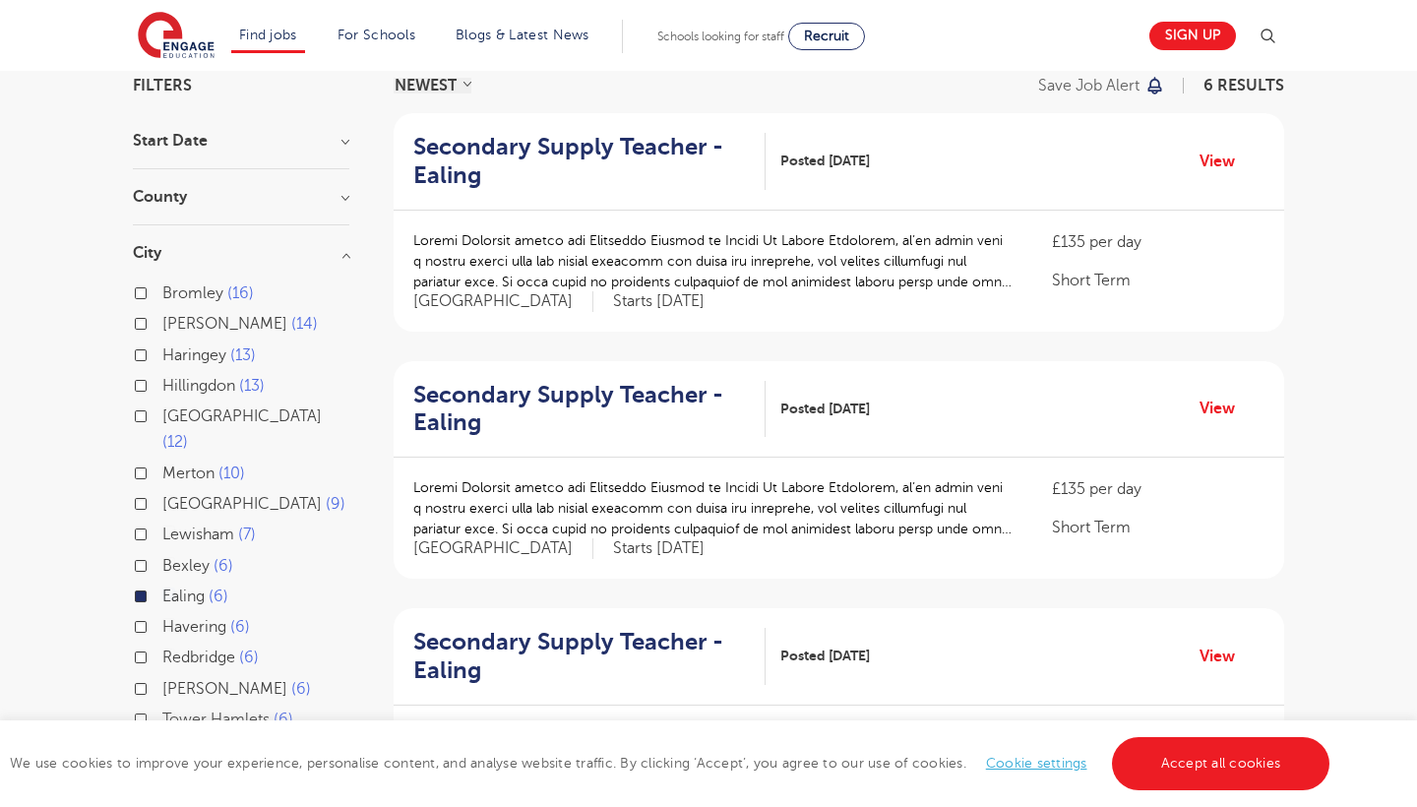
click at [162, 583] on label "Ealing 6" at bounding box center [195, 596] width 66 height 26
click at [162, 587] on input "Ealing 6" at bounding box center [168, 593] width 13 height 13
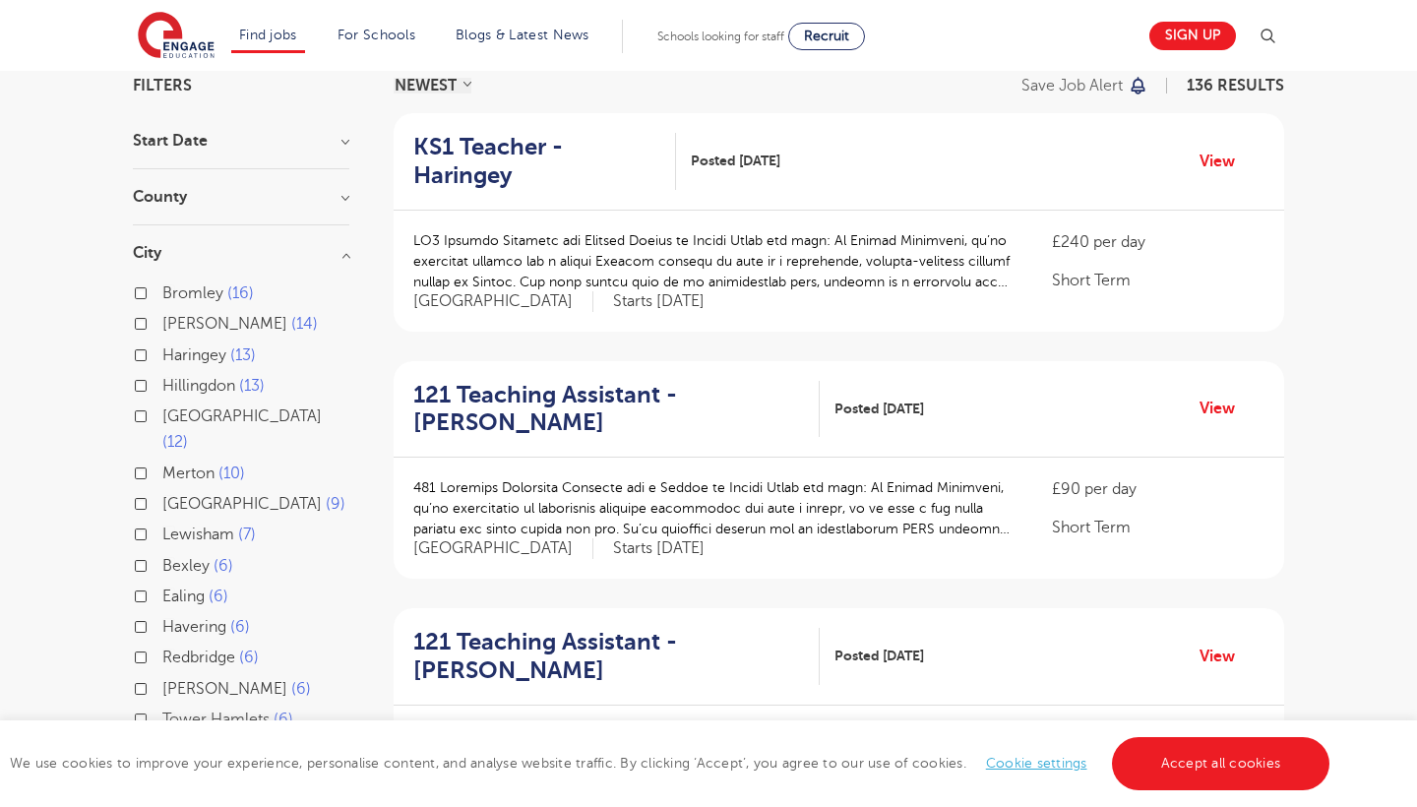
click at [346, 254] on h3 "City" at bounding box center [241, 253] width 216 height 16
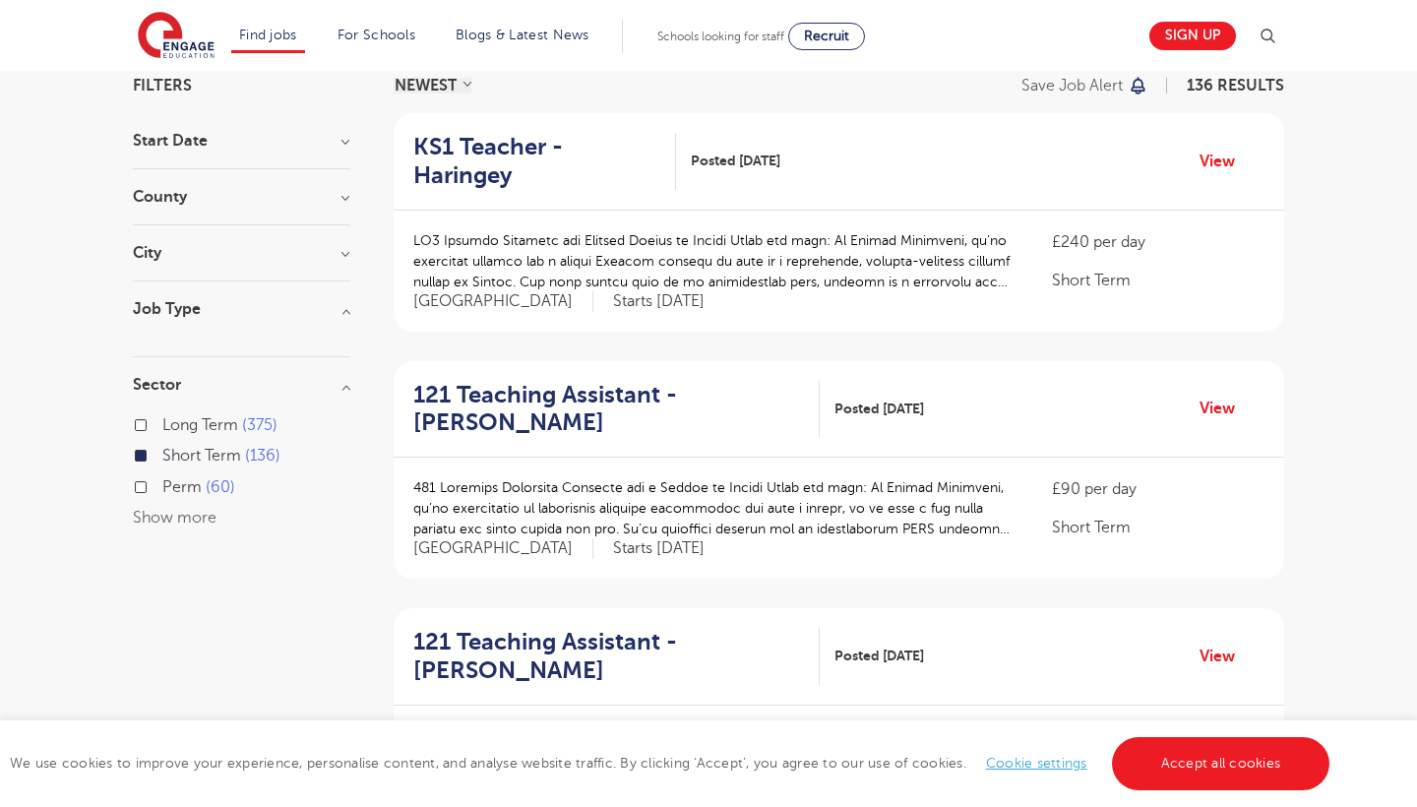
click at [345, 197] on h3 "County" at bounding box center [241, 197] width 216 height 16
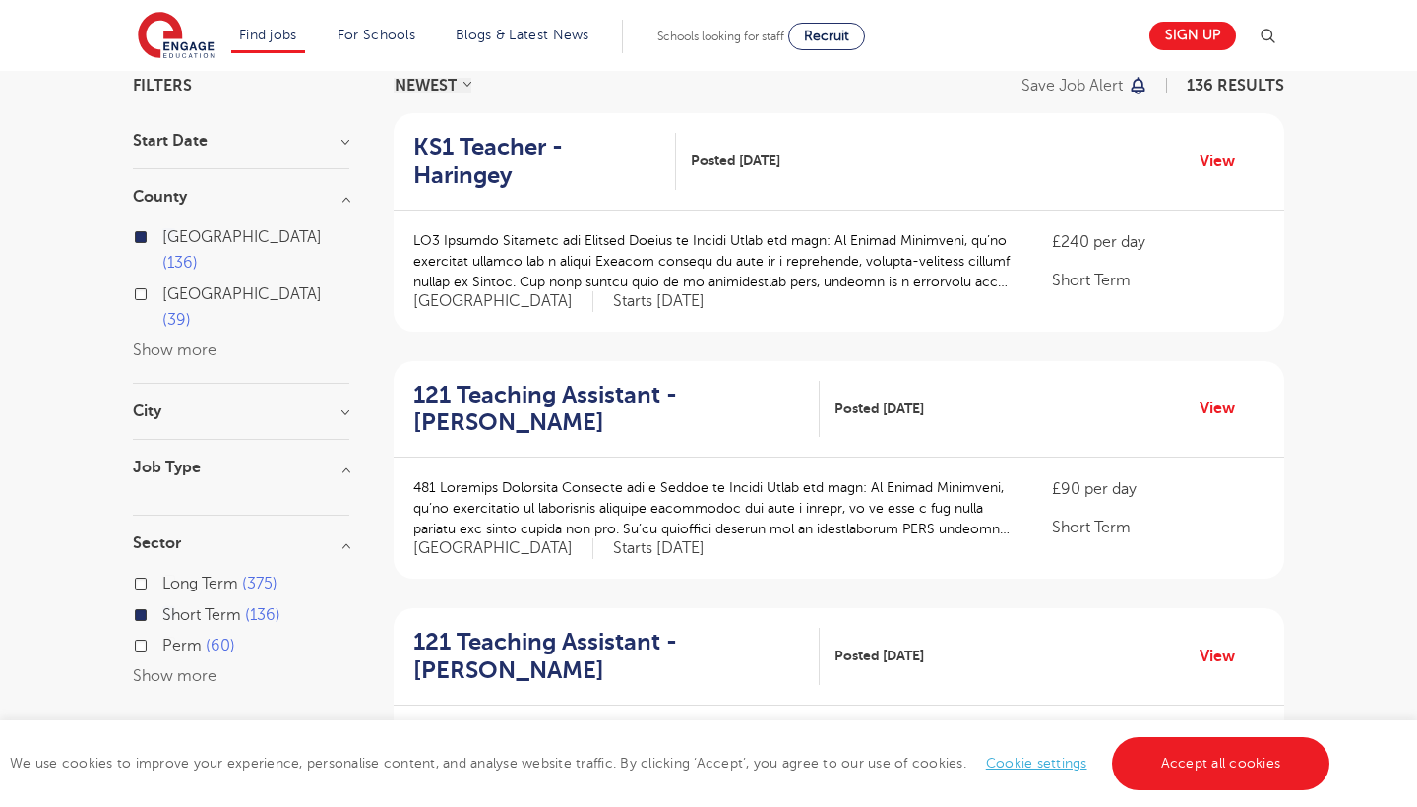
click at [162, 238] on label "London 136" at bounding box center [255, 250] width 187 height 52
click at [162, 238] on input "London 136" at bounding box center [168, 234] width 13 height 13
checkbox input "false"
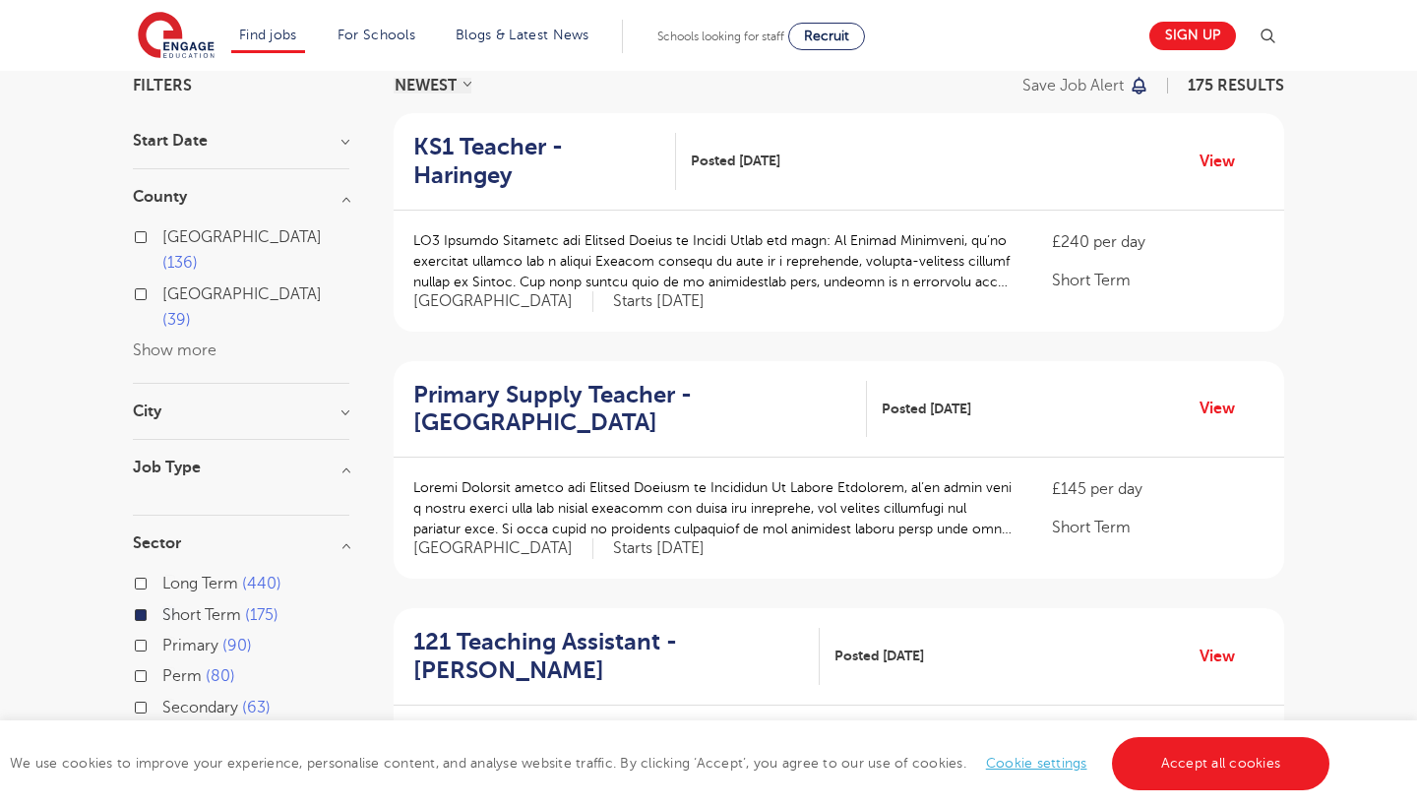
click at [346, 403] on h3 "City" at bounding box center [241, 411] width 216 height 16
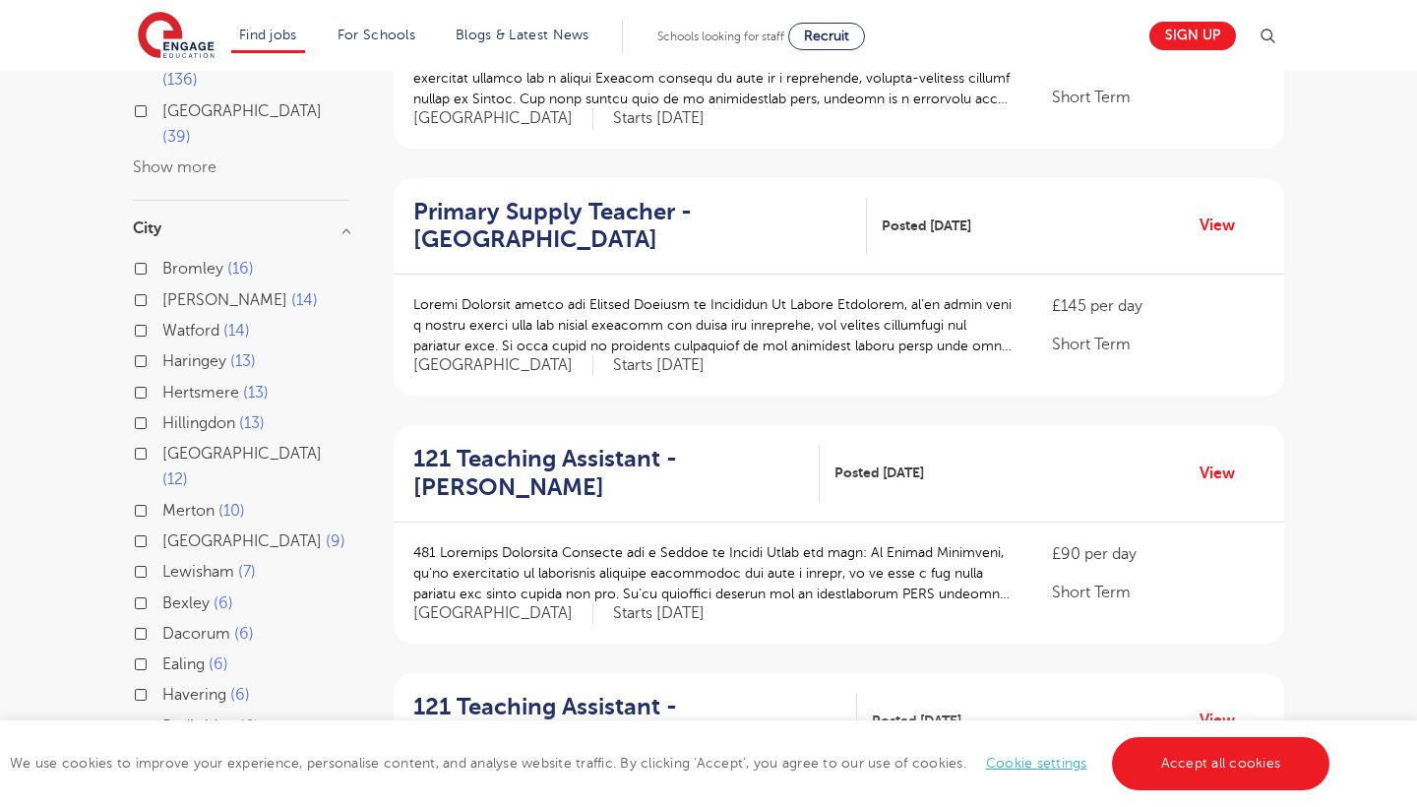
scroll to position [337, 0]
click at [346, 222] on h3 "City" at bounding box center [241, 230] width 216 height 16
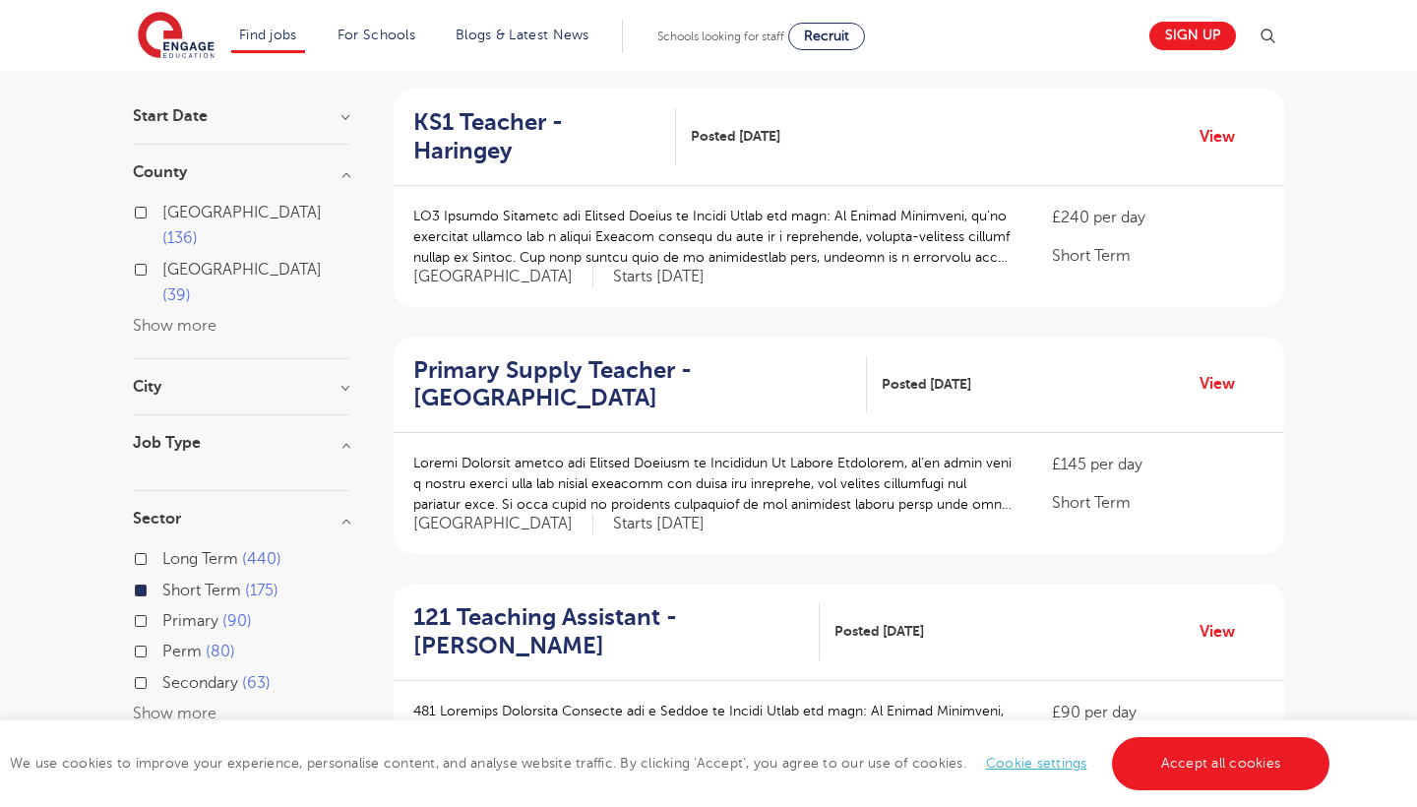
scroll to position [174, 0]
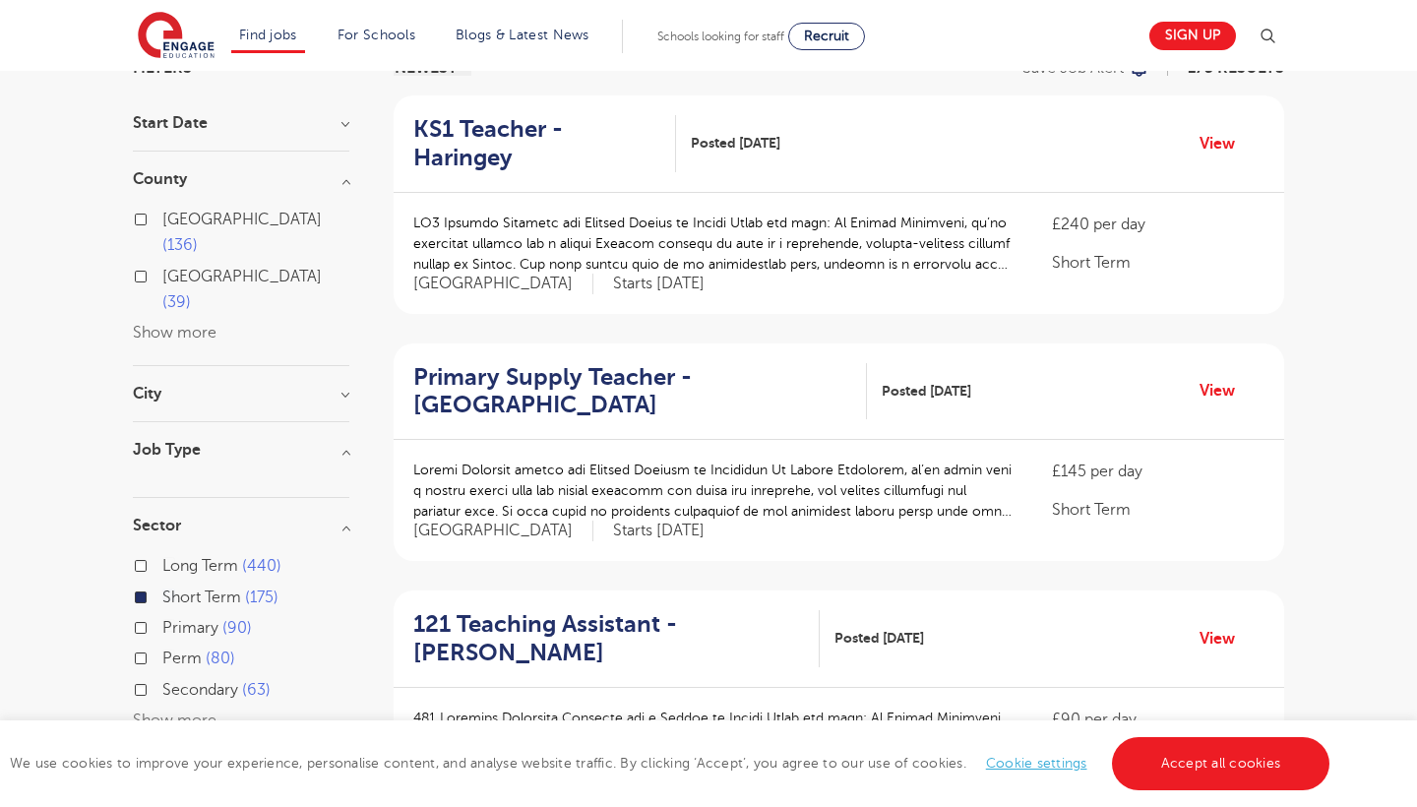
click at [162, 584] on label "Short Term 175" at bounding box center [220, 597] width 116 height 26
click at [162, 588] on input "Short Term 175" at bounding box center [168, 594] width 13 height 13
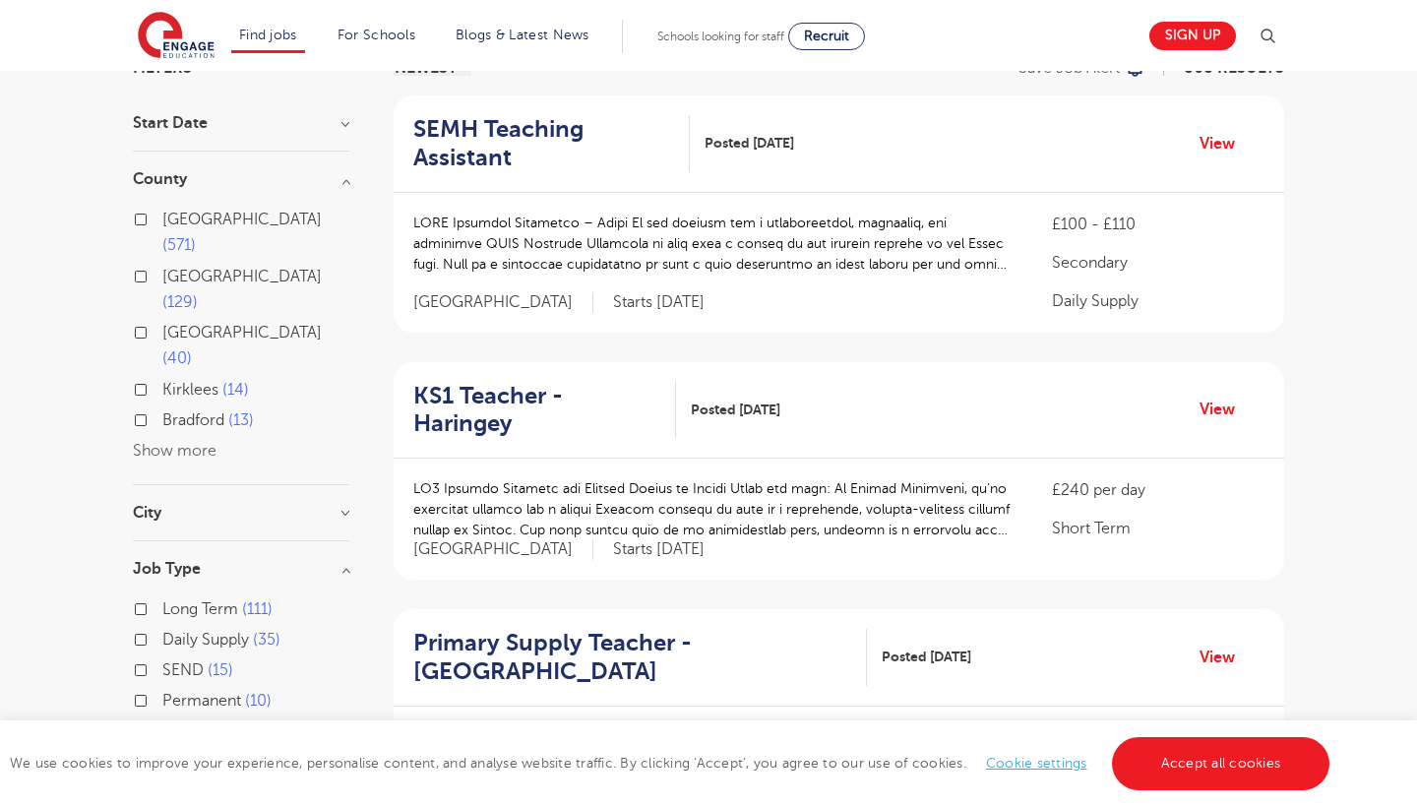
click at [345, 505] on h3 "City" at bounding box center [241, 513] width 216 height 16
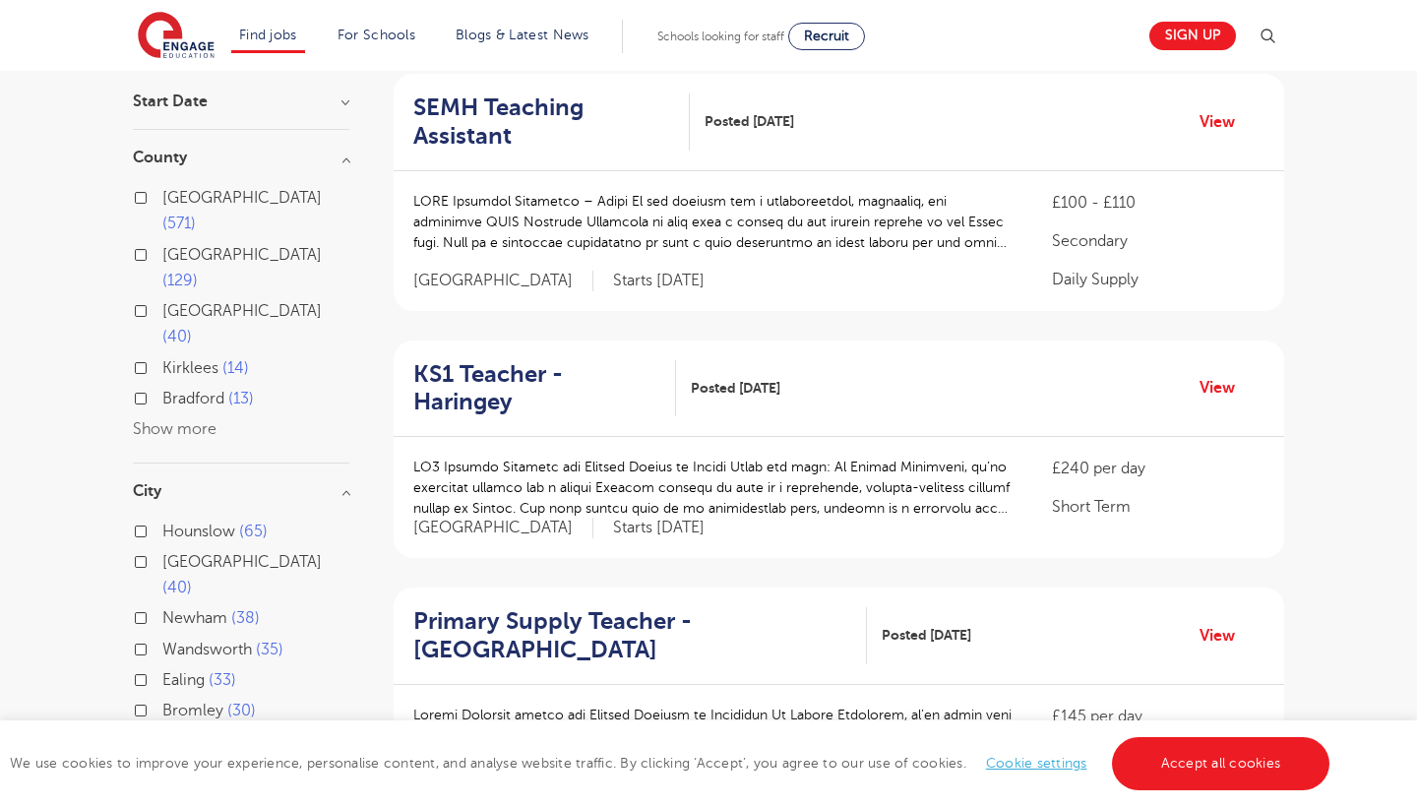
scroll to position [197, 0]
click at [162, 517] on label "Hounslow 65" at bounding box center [214, 530] width 105 height 26
click at [162, 521] on input "Hounslow 65" at bounding box center [168, 527] width 13 height 13
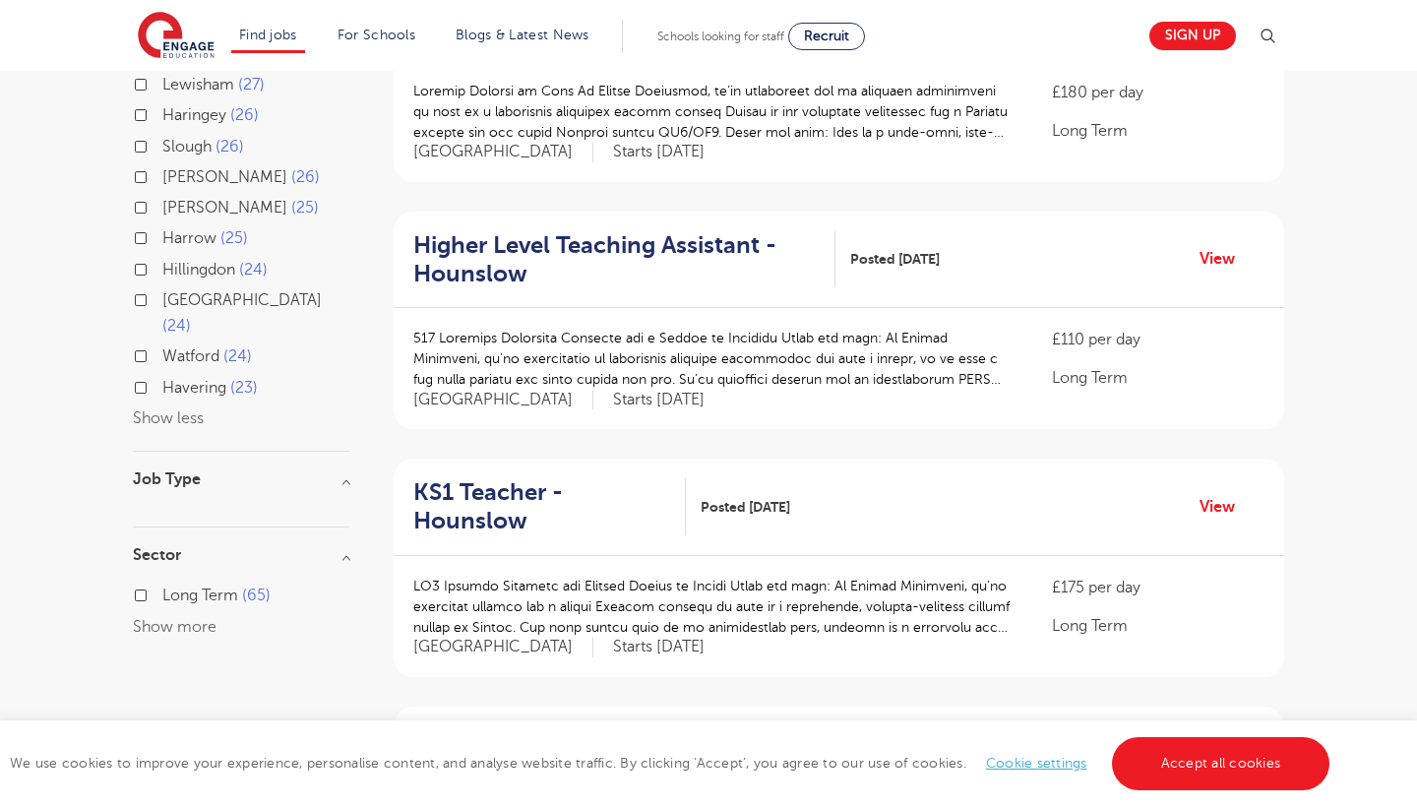
scroll to position [849, 0]
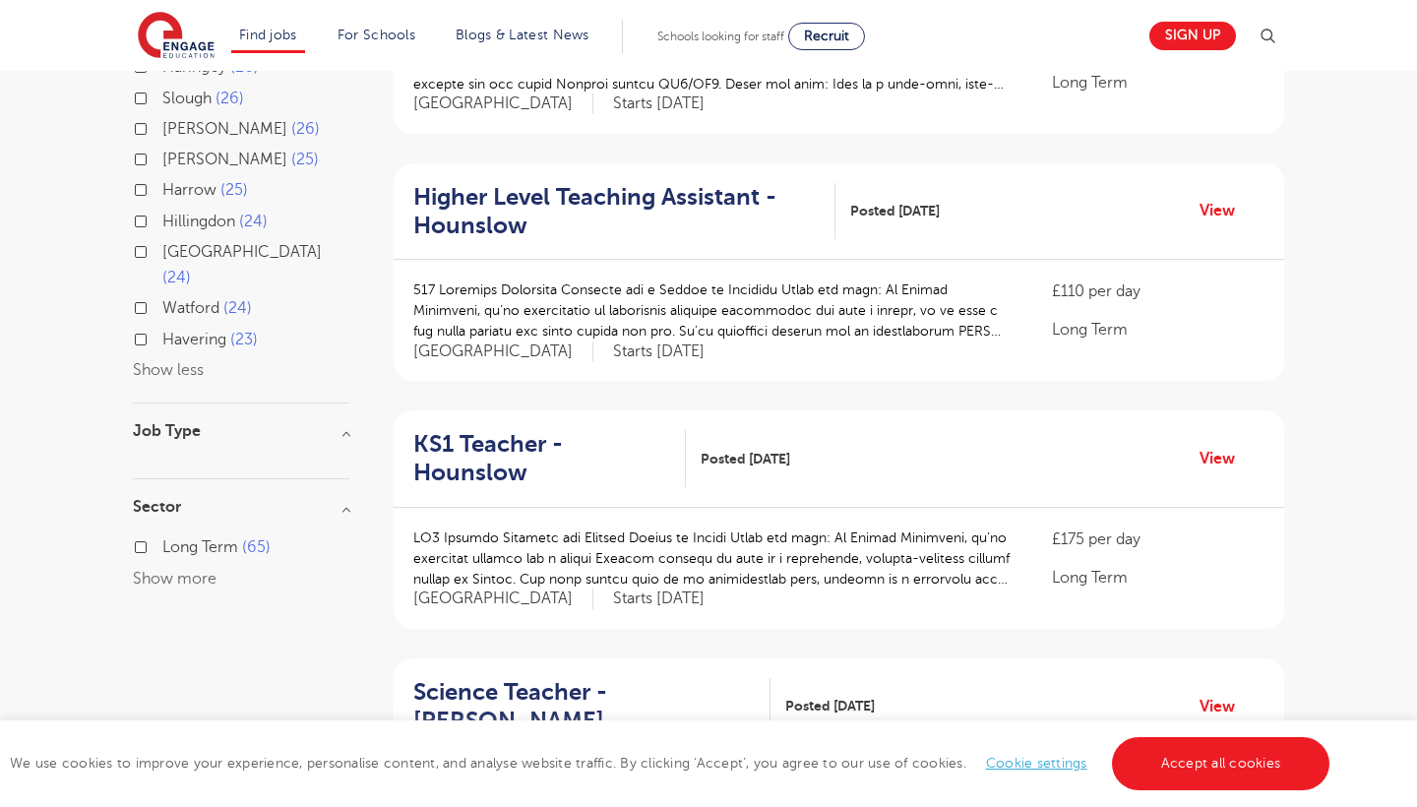
click at [348, 423] on h3 "Job Type" at bounding box center [241, 431] width 216 height 16
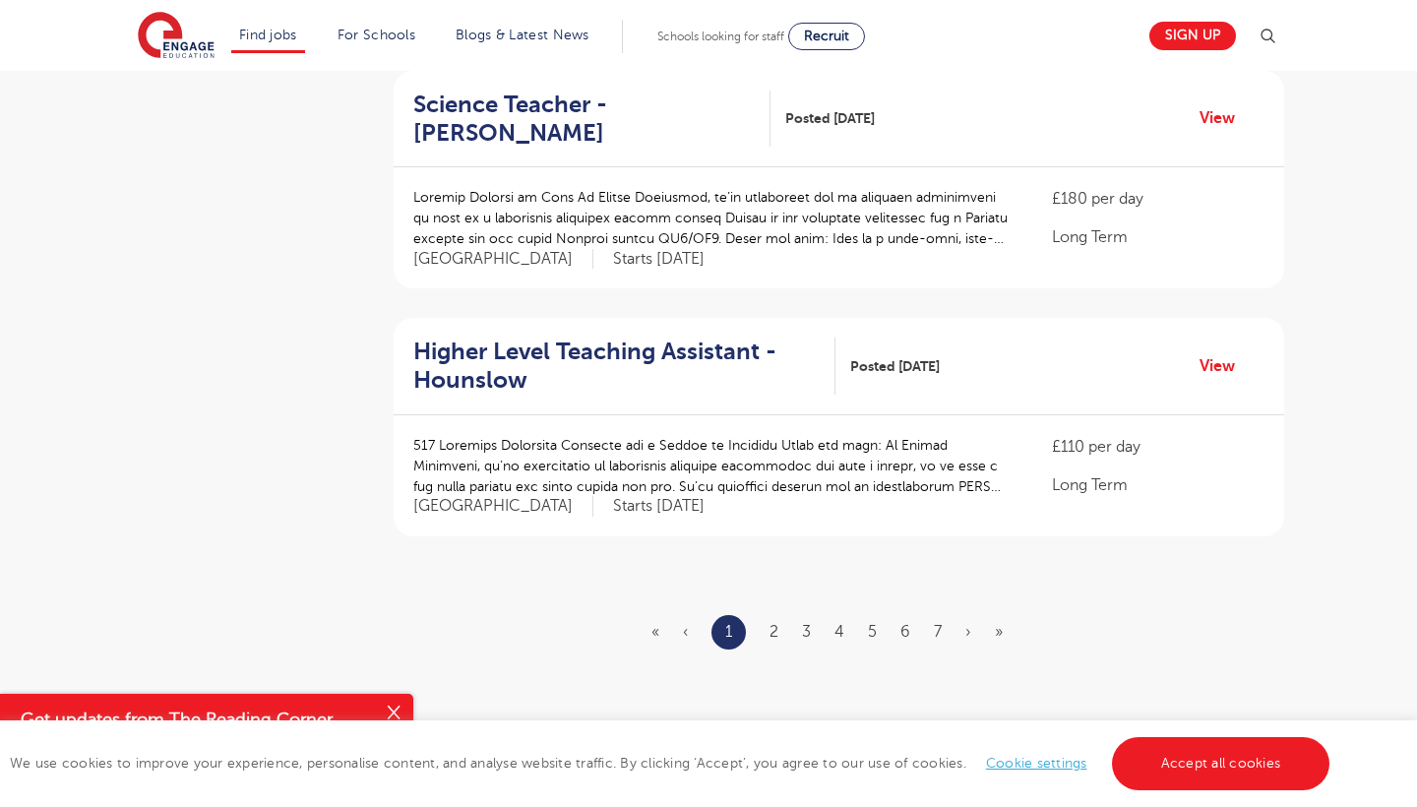
scroll to position [2181, 0]
click at [769, 617] on li "2" at bounding box center [773, 630] width 9 height 26
click at [780, 613] on ul "« ‹ 1 2 3 4 5 6 7 › »" at bounding box center [838, 630] width 375 height 34
click at [771, 621] on link "2" at bounding box center [773, 630] width 9 height 18
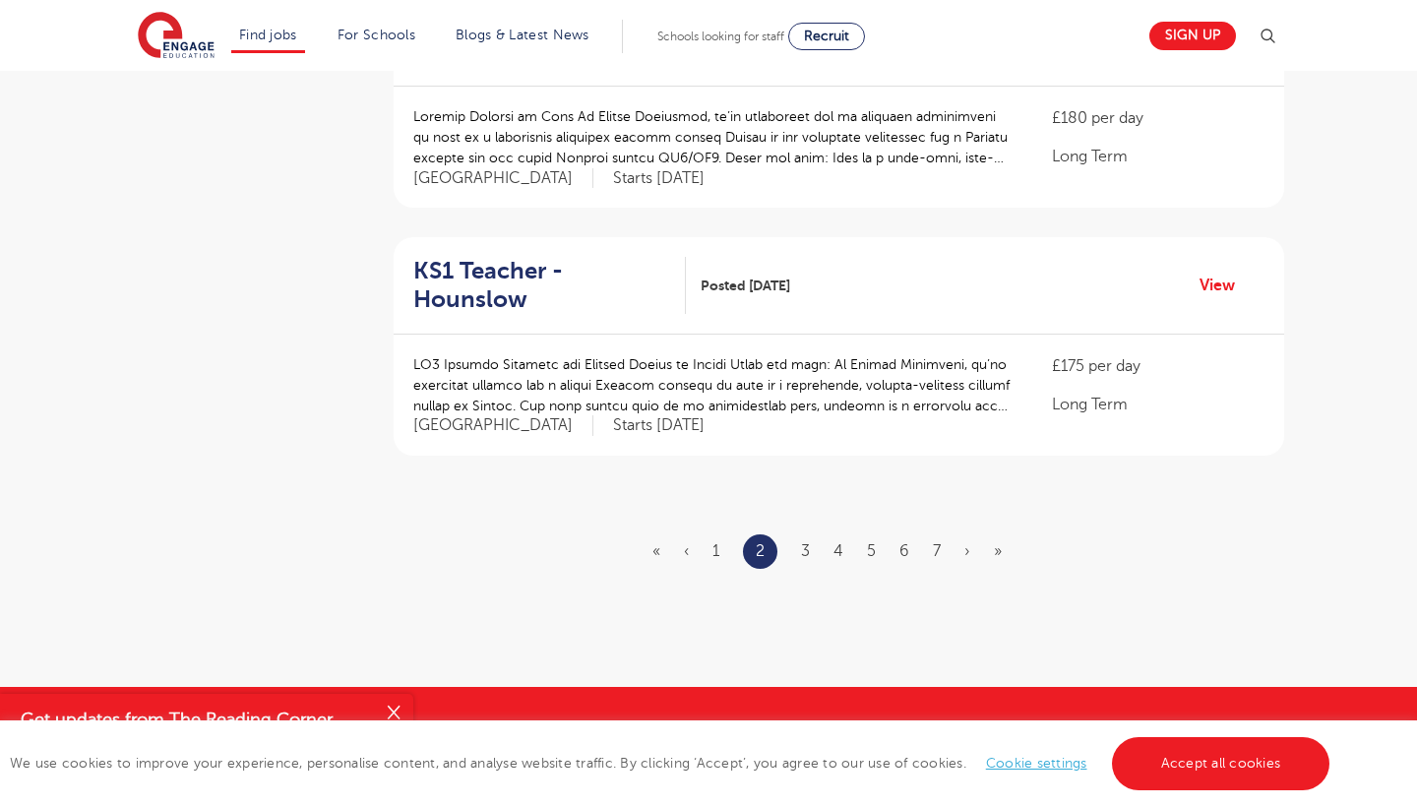
scroll to position [2263, 0]
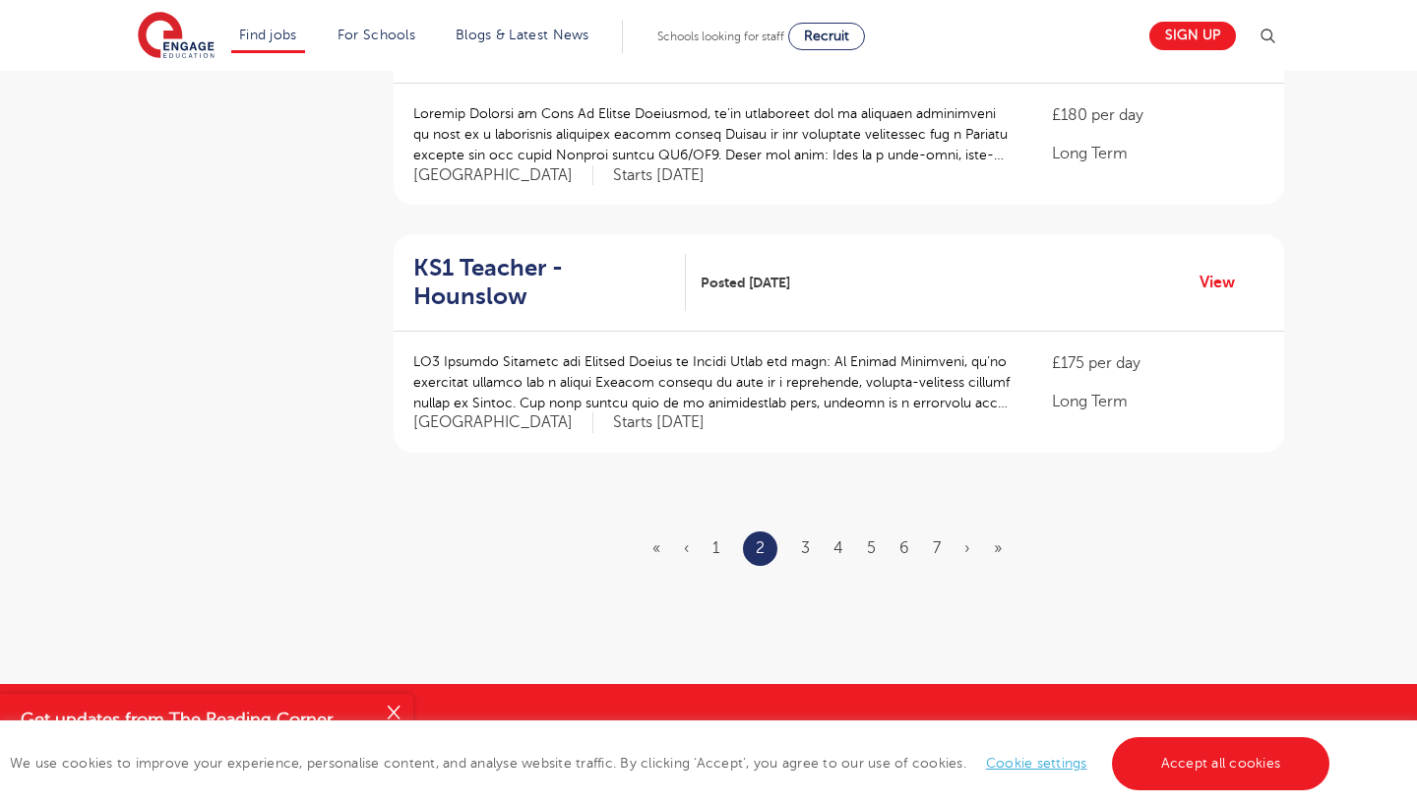
click at [801, 531] on ul "« ‹ 1 2 3 4 5 6 7 › »" at bounding box center [838, 548] width 373 height 34
click at [810, 539] on link "3" at bounding box center [805, 548] width 9 height 18
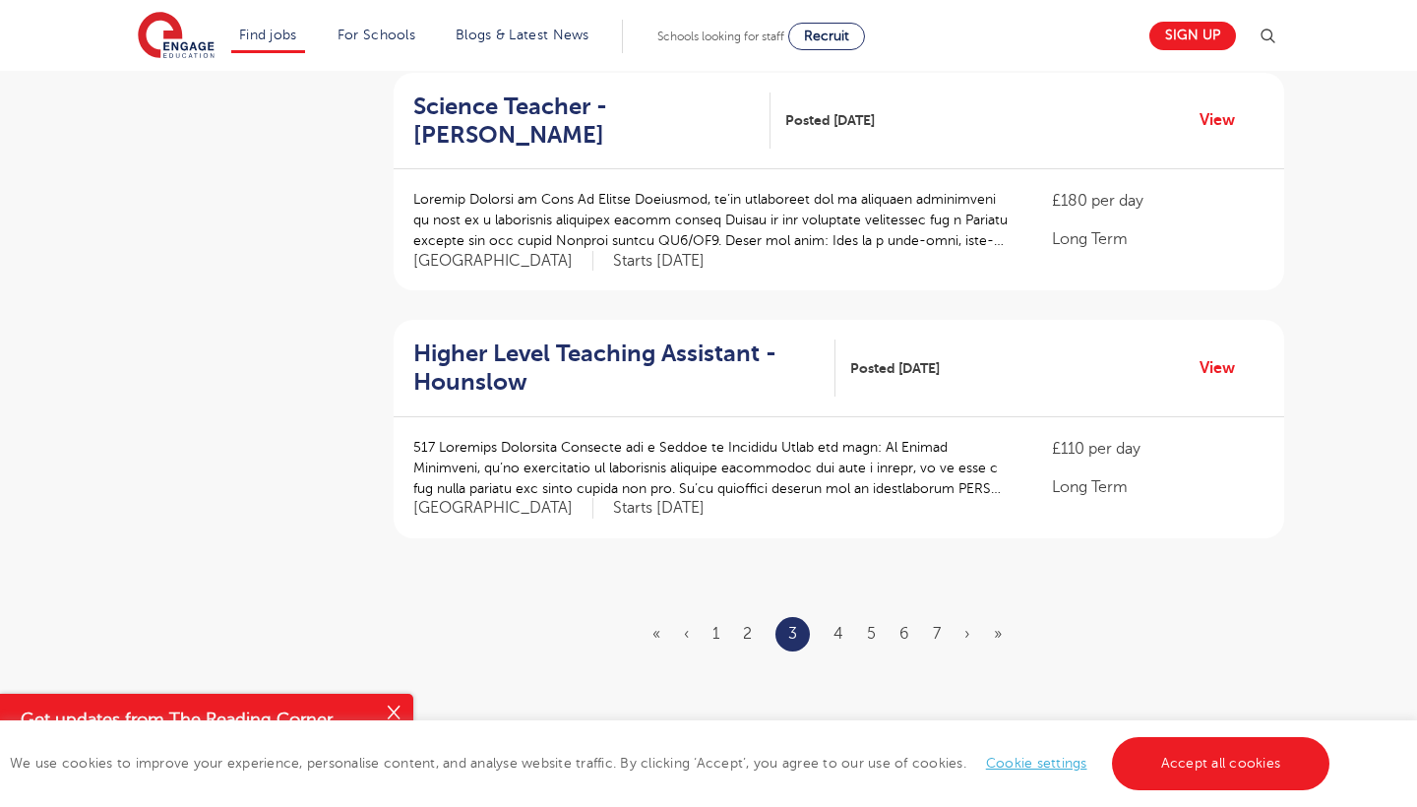
scroll to position [2192, 0]
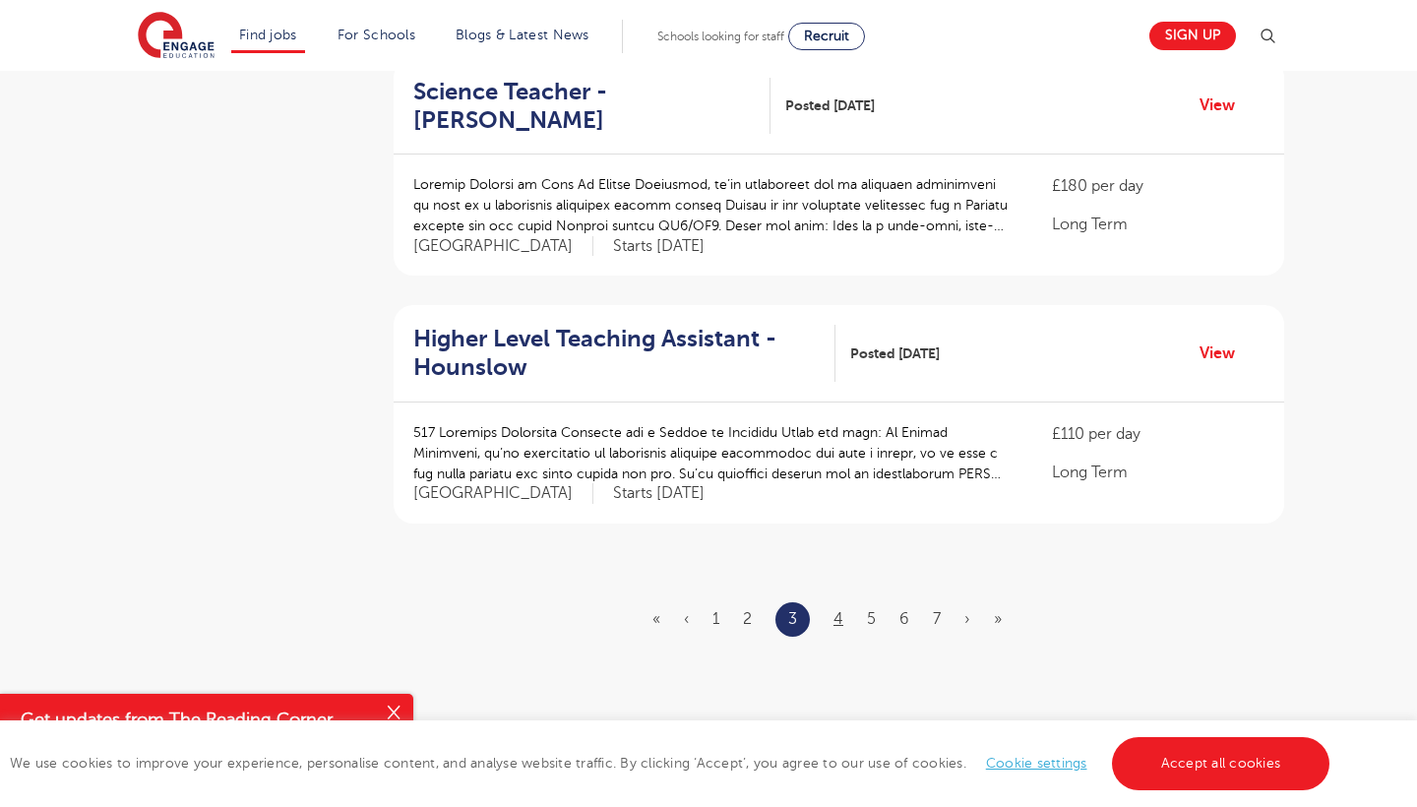
click at [839, 610] on link "4" at bounding box center [838, 619] width 10 height 18
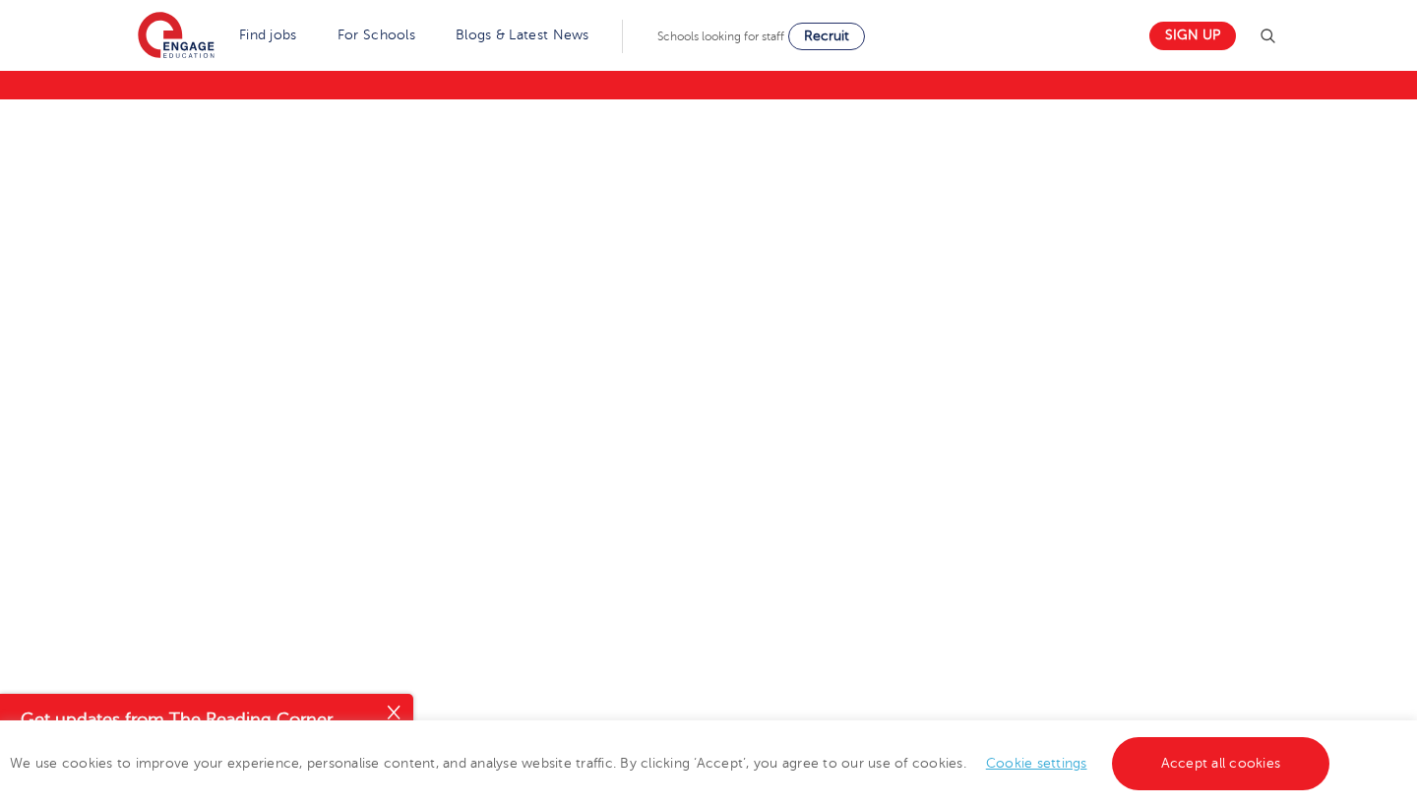
scroll to position [273, 0]
